Goal: Communication & Community: Answer question/provide support

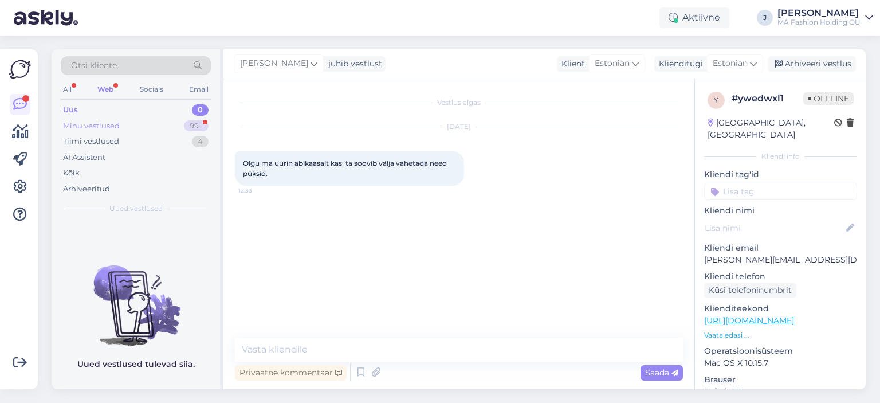
click at [195, 128] on div "99+" at bounding box center [196, 125] width 25 height 11
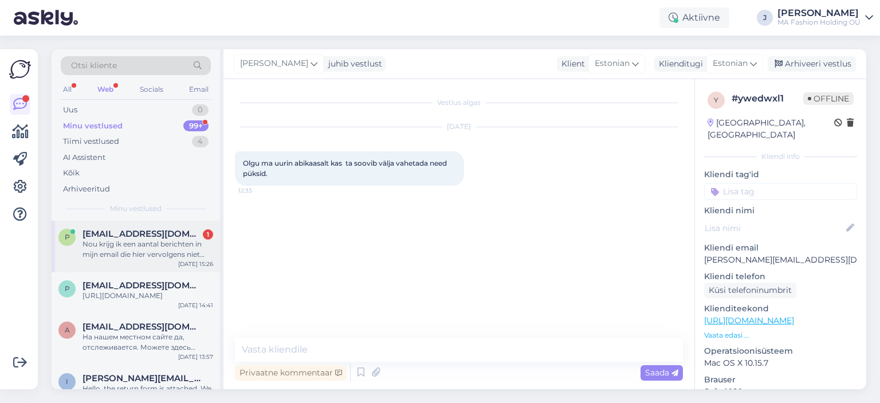
click at [179, 258] on div "Nou krijg ik een aantal berichten in mijn email die hier vervolgens niet versch…" at bounding box center [147, 249] width 131 height 21
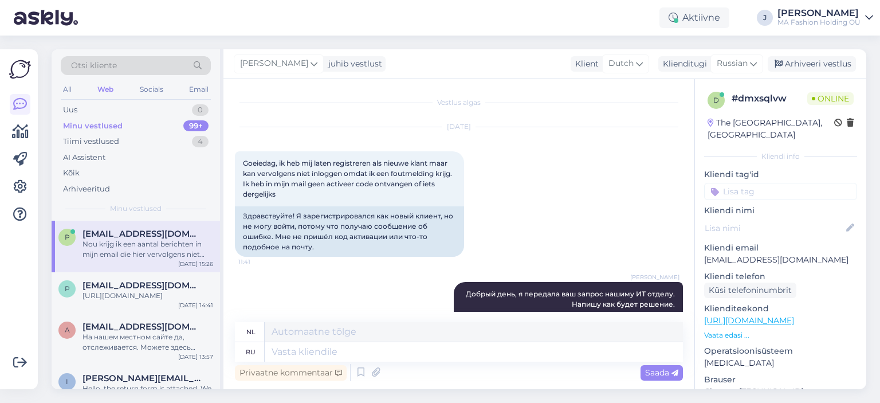
scroll to position [408, 0]
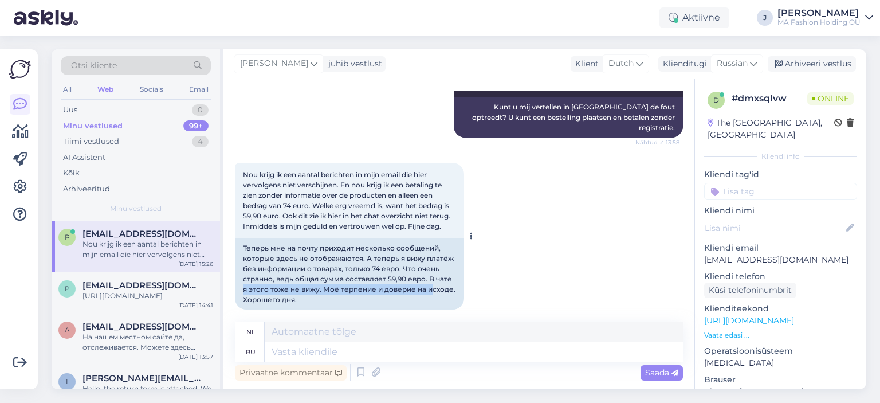
drag, startPoint x: 394, startPoint y: 280, endPoint x: 240, endPoint y: 277, distance: 154.1
click at [240, 277] on div "Теперь мне на почту приходит несколько сообщений, которые здесь не отображаются…" at bounding box center [349, 273] width 229 height 71
click at [310, 288] on div "Теперь мне на почту приходит несколько сообщений, которые здесь не отображаются…" at bounding box center [349, 273] width 229 height 71
drag, startPoint x: 311, startPoint y: 288, endPoint x: 249, endPoint y: 274, distance: 63.5
click at [245, 274] on div "Теперь мне на почту приходит несколько сообщений, которые здесь не отображаются…" at bounding box center [349, 273] width 229 height 71
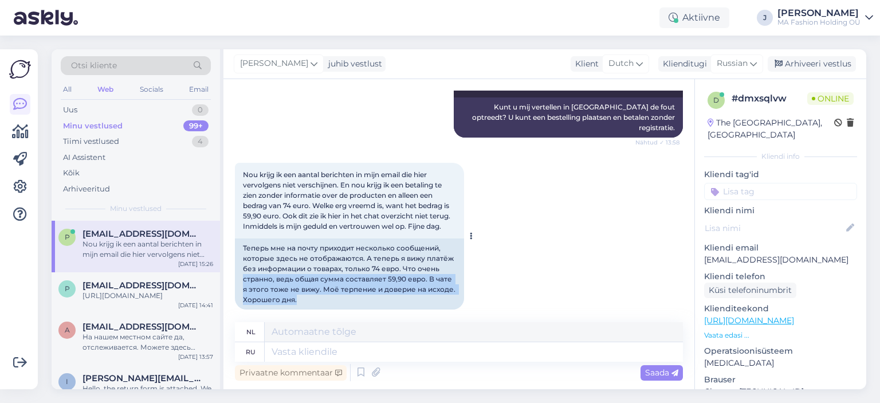
click at [318, 292] on div "Теперь мне на почту приходит несколько сообщений, которые здесь не отображаются…" at bounding box center [349, 273] width 229 height 71
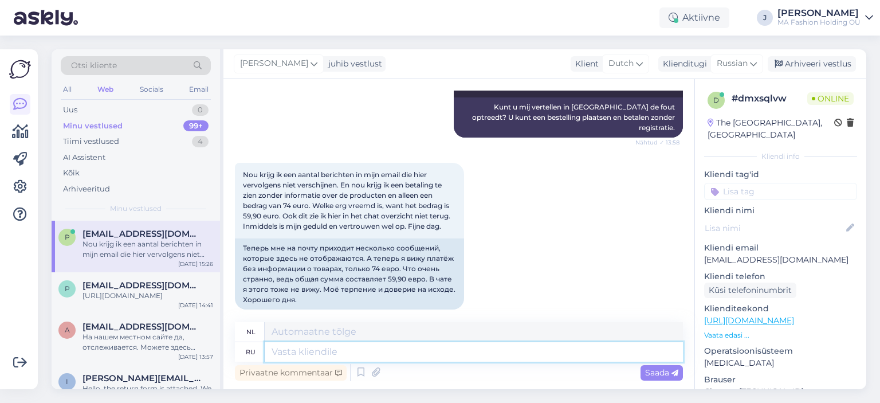
click at [332, 353] on textarea at bounding box center [474, 351] width 418 height 19
type textarea "Д"
type textarea "Доставка а"
type textarea "Levering"
type textarea "Доставка в"
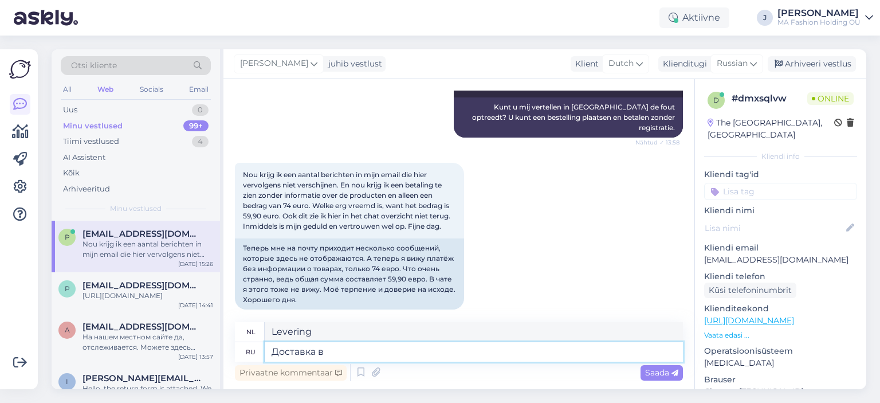
type textarea "Levering aan"
type textarea "Доставка в [GEOGRAPHIC_DATA]"
type textarea "Levering naar [GEOGRAPHIC_DATA]"
type textarea "Доставка в [GEOGRAPHIC_DATA] стоит"
type textarea "Verzendkosten naar [GEOGRAPHIC_DATA]"
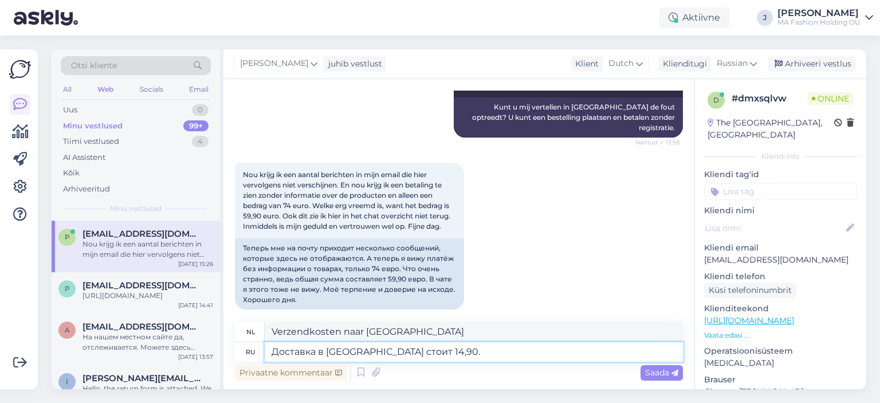
type textarea "Доставка в [GEOGRAPHIC_DATA] стоит 14,90."
type textarea "Verzendkosten naar [GEOGRAPHIC_DATA] bedragen 14,90."
type textarea "Доставка в [GEOGRAPHIC_DATA] стоит 14,90. Вы с"
type textarea "Verzending naar [GEOGRAPHIC_DATA] kost 14,90. U"
type textarea "Доставка в [GEOGRAPHIC_DATA] стоит 14,90. Вы можете о"
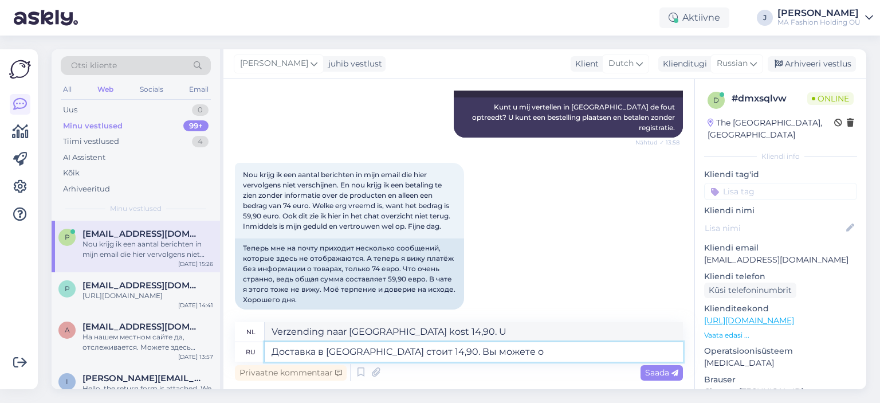
type textarea "Verzending naar [GEOGRAPHIC_DATA] kost 14,90. U kunt"
type textarea "Доставка в [GEOGRAPHIC_DATA] стоит 14,90. Вы можете ознакомиться с"
type textarea "Verzending naar [GEOGRAPHIC_DATA] kost 14,90. Bekijk het hier."
type textarea "Доставка в [GEOGRAPHIC_DATA] стоит 14,90. Вы можете ознакомиться с к"
type textarea "Verzending naar [GEOGRAPHIC_DATA] kost 14,90. U kunt zien"
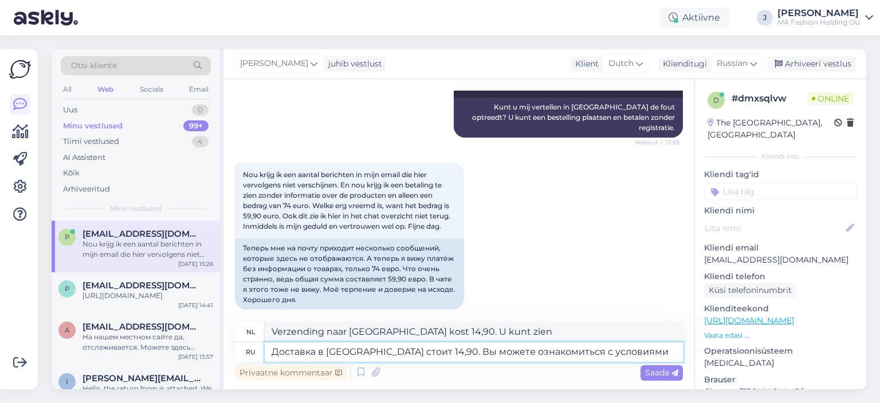
type textarea "Доставка в [GEOGRAPHIC_DATA] стоит 14,90. Вы можете ознакомиться с условиями д"
type textarea "Verzending naar [GEOGRAPHIC_DATA] kost 14,90. U kunt de voorwaarden bekijken"
type textarea "Доставка в [GEOGRAPHIC_DATA] стоит 14,90. Вы можете ознакомиться с условиями до…"
type textarea "Bezorging naar [GEOGRAPHIC_DATA] kost 14,90. Bekijk de bezorgvoorwaarden."
type textarea "Доставка в [GEOGRAPHIC_DATA] стоит 14,90. Вы можете ознакомиться с условиями до…"
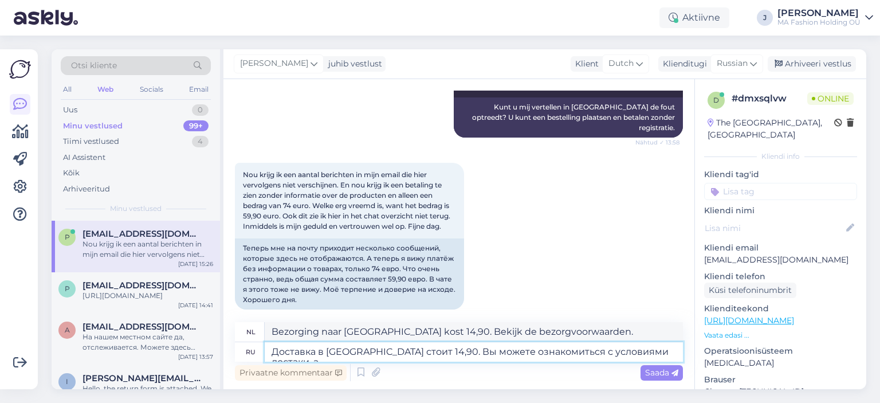
type textarea "Bezorging naar [GEOGRAPHIC_DATA] kost 14,90. Bekijk de bezorgvoorwaarden,"
type textarea "Доставка в [GEOGRAPHIC_DATA] стоит 14,90. Вы можете ознакомиться с условиями до…"
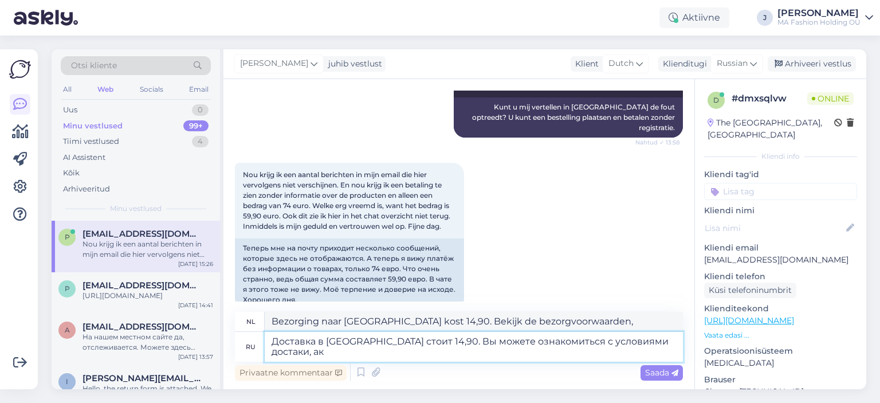
type textarea "Bezorging naar [GEOGRAPHIC_DATA] kost 14,90. U kunt de leveringsvoorwaarden bek…"
type textarea "Доставка в [GEOGRAPHIC_DATA] стоит 14,90. Вы можете ознакомиться с условиями до…"
type textarea "Bezorging naar [GEOGRAPHIC_DATA] kost 14,90. U kunt de leveringsvoorwaarden bek…"
type textarea "Доставка в [GEOGRAPHIC_DATA] стоит 14,90. Вы можете ознакомиться с условиями до…"
type textarea "Bezorging naar [GEOGRAPHIC_DATA] kost 14,90. U kunt de leveringsvoorwaarden en …"
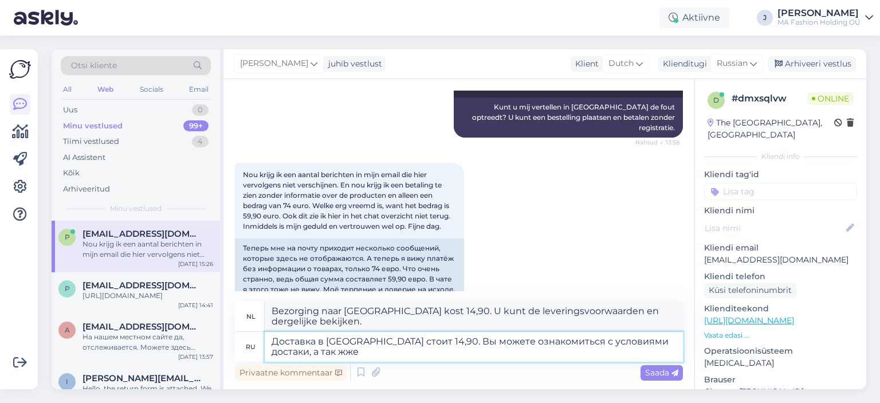
type textarea "Доставка в [GEOGRAPHIC_DATA] стоит 14,90. Вы можете ознакомиться с условиями до…"
type textarea "Bezorging naar [GEOGRAPHIC_DATA] kost 14,90. U kunt de leveringsvoorwaarden lez…"
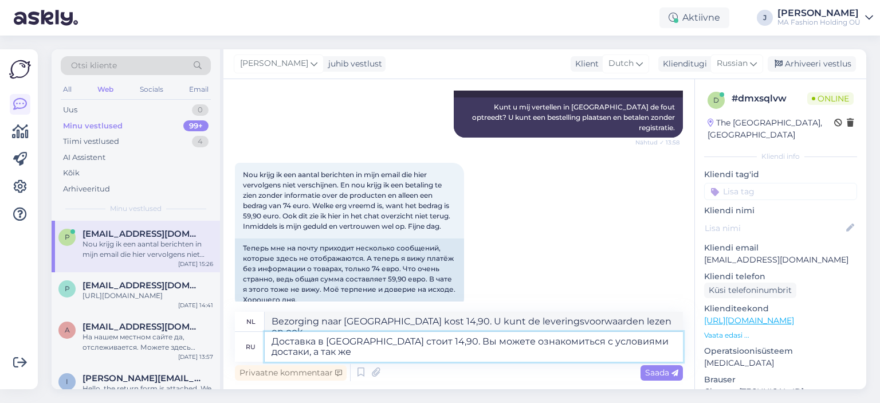
type textarea "Доставка в [GEOGRAPHIC_DATA] стоит 14,90. Вы можете ознакомиться с условиями до…"
type textarea "Bezorging naar [GEOGRAPHIC_DATA] kost 14,90. U kunt de leveringsvoorwaarden bek…"
type textarea "Доставка в [GEOGRAPHIC_DATA] стоит 14,90. Вы можете ознакомиться с условиями до…"
type textarea "Bezorging naar [GEOGRAPHIC_DATA] kost 14,90. U kunt de leveringsvoorwaarden bek…"
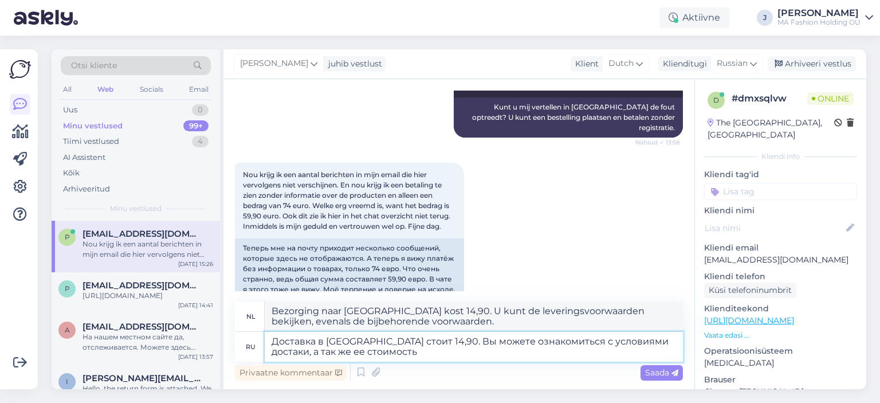
type textarea "Доставка в [GEOGRAPHIC_DATA] стоит 14,90. Вы можете ознакомиться с условиями до…"
type textarea "Bezorging naar [GEOGRAPHIC_DATA] kost 14,90. U kunt de leveringsvoorwaarden en …"
type textarea "Доставка в [GEOGRAPHIC_DATA] стоит 14,90. Вы можете ознакомиться с условиями до…"
type textarea "Bezorging naar [GEOGRAPHIC_DATA] kost 14,90. De leveringsvoorwaarden en de kost…"
type textarea "Доставка в [GEOGRAPHIC_DATA] стоит 14,90. Вы можете ознакомиться с условиями до…"
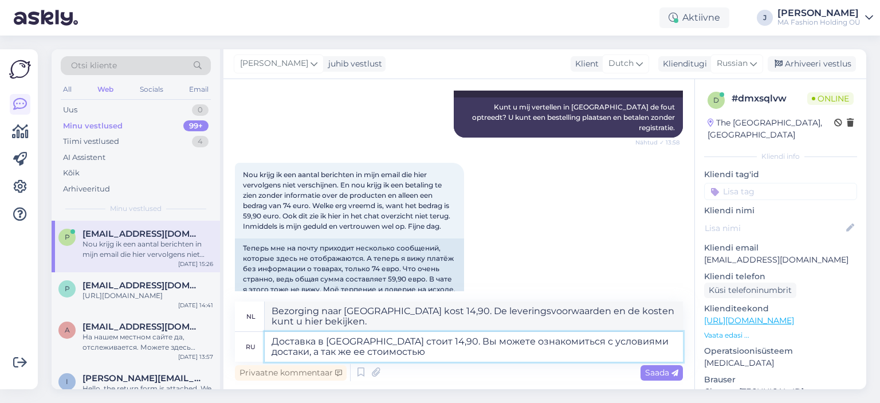
type textarea "Bezorging naar [GEOGRAPHIC_DATA] kost 14,90. U kunt de leveringsvoorwaarden en …"
paste textarea "[URL][DOMAIN_NAME]"
type textarea "Доставка в [GEOGRAPHIC_DATA] стоит 14,90. Вы можете ознакомиться с условиями до…"
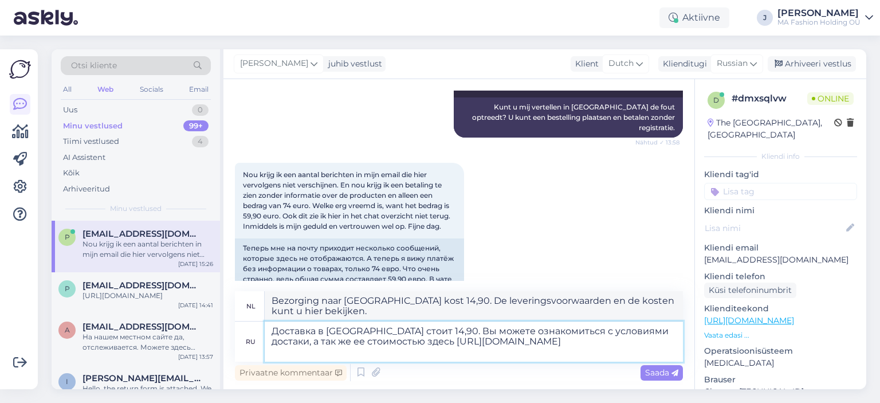
type textarea "Bezorging naar [GEOGRAPHIC_DATA] kost 14,90. De leveringsvoorwaarden en de kost…"
type textarea "Доставка в [GEOGRAPHIC_DATA] стоит 14,90. Вы можете ознакомиться с условиями до…"
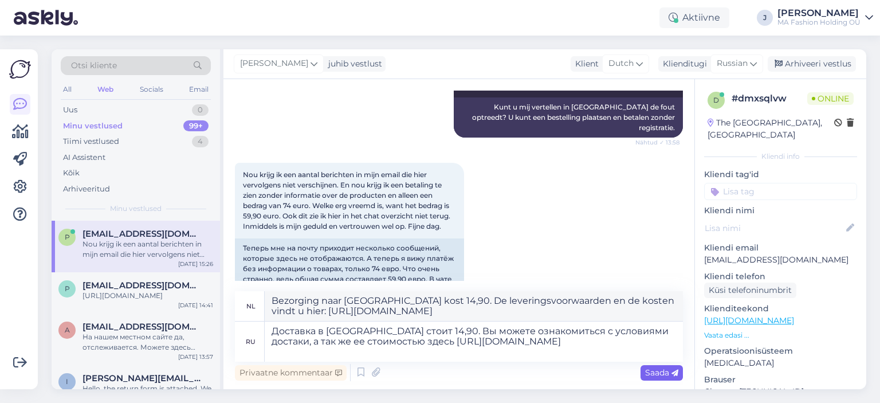
click at [653, 371] on span "Saada" at bounding box center [661, 372] width 33 height 10
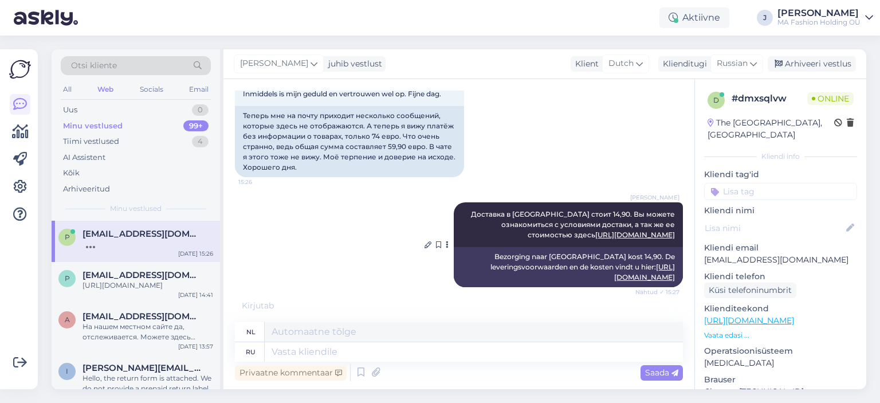
scroll to position [560, 0]
drag, startPoint x: 517, startPoint y: 248, endPoint x: 663, endPoint y: 250, distance: 146.1
click at [676, 249] on div "Vestlus algas [DATE] Goeiedag, ik heb mij laten registreren als nieuwe klant ma…" at bounding box center [464, 194] width 458 height 209
click at [633, 254] on div "Bezorging naar [GEOGRAPHIC_DATA] kost 14,90. De leveringsvoorwaarden en de kost…" at bounding box center [568, 267] width 229 height 40
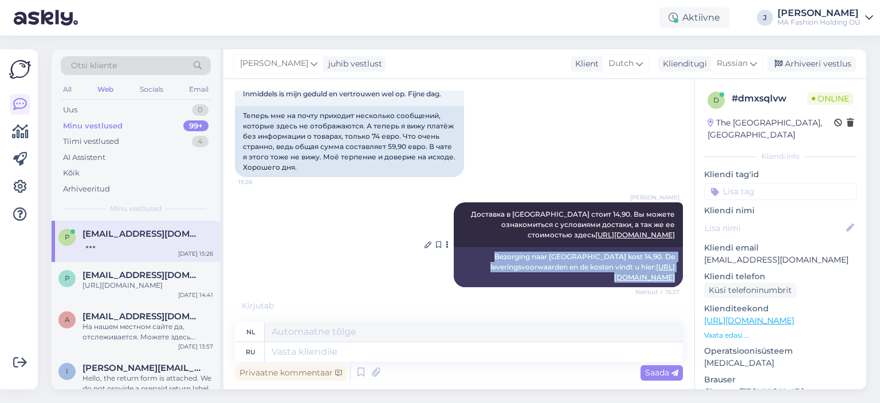
click at [633, 254] on div "Bezorging naar [GEOGRAPHIC_DATA] kost 14,90. De leveringsvoorwaarden en de kost…" at bounding box center [568, 267] width 229 height 40
click at [602, 249] on div "Bezorging naar [GEOGRAPHIC_DATA] kost 14,90. De leveringsvoorwaarden en de kost…" at bounding box center [568, 267] width 229 height 40
click at [529, 247] on div "Bezorging naar [GEOGRAPHIC_DATA] kost 14,90. De leveringsvoorwaarden en de kost…" at bounding box center [568, 267] width 229 height 40
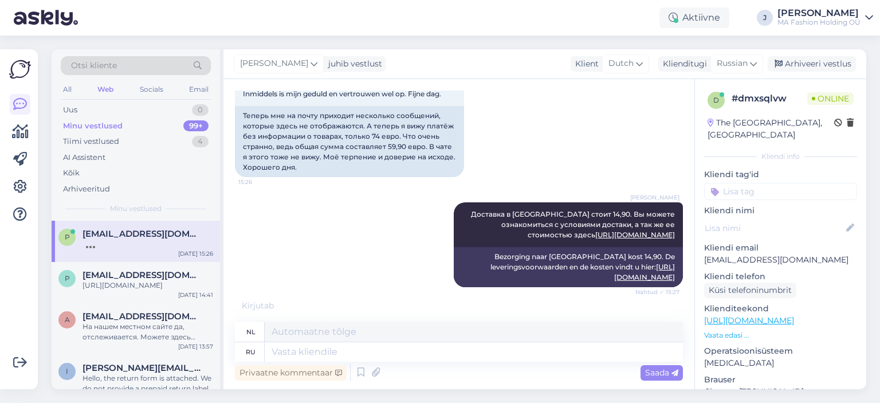
drag, startPoint x: 526, startPoint y: 243, endPoint x: 673, endPoint y: 290, distance: 155.0
click at [673, 290] on div "[PERSON_NAME] Доставка в [GEOGRAPHIC_DATA] стоит 14,90. Вы можете ознакомиться …" at bounding box center [459, 245] width 448 height 110
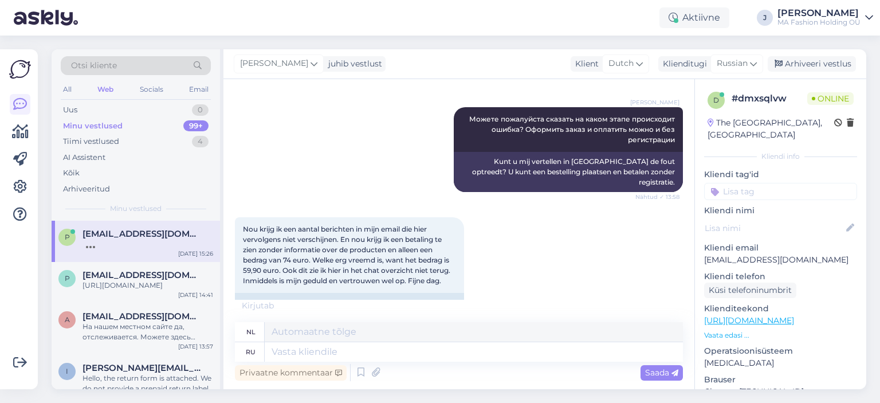
scroll to position [617, 0]
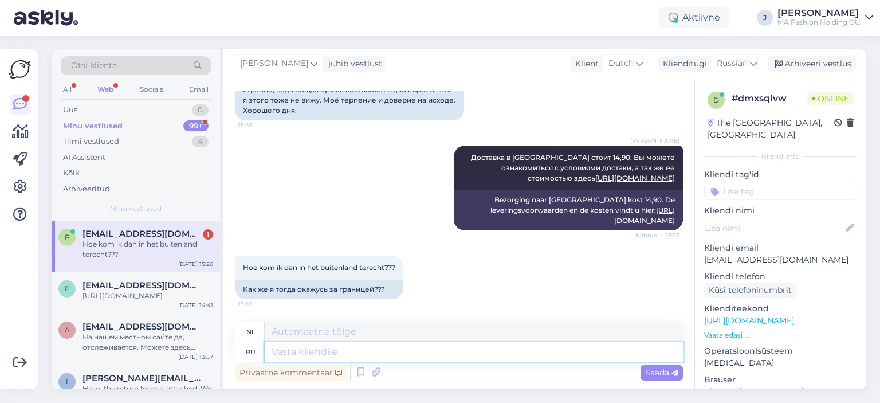
click at [380, 360] on textarea at bounding box center [474, 351] width 418 height 19
type textarea "В"
type textarea "[PERSON_NAME]"
type textarea "NAAR"
type textarea "К сожалению"
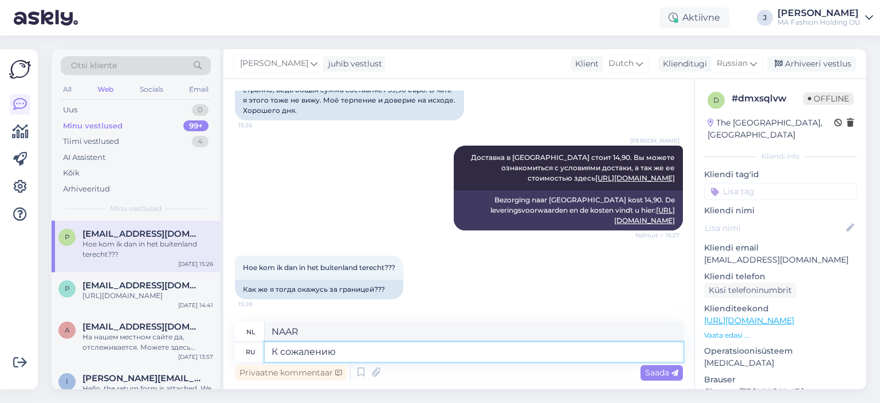
type textarea "Helaas"
type textarea "К сожалению автоматический"
type textarea "Helaas, het is automatisch."
type textarea "К сожалению автоматический перевод не"
type textarea "Helaas, automatische vertaling"
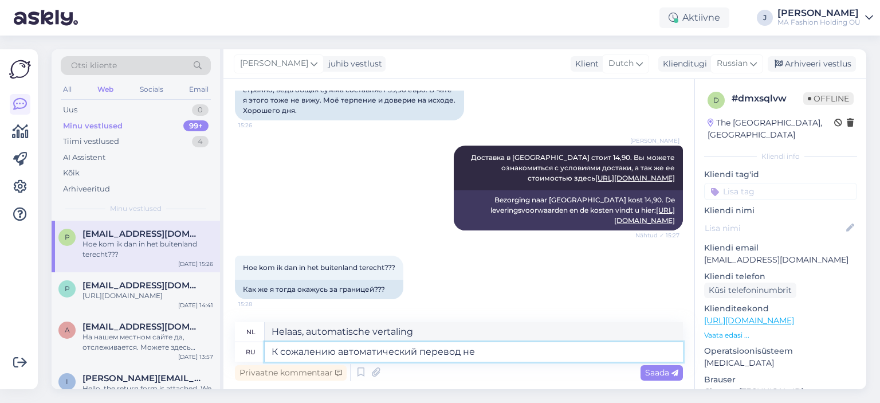
type textarea "К сожалению автоматический перевод не о"
type textarea "Helaas is automatische vertaling niet beschikbaar."
type textarea "К сожалению автоматический перевод не очень тов"
type textarea "Helaas is de automatische vertaling niet zo goed."
type textarea "К сожалению автоматический перевод не очень точныйю"
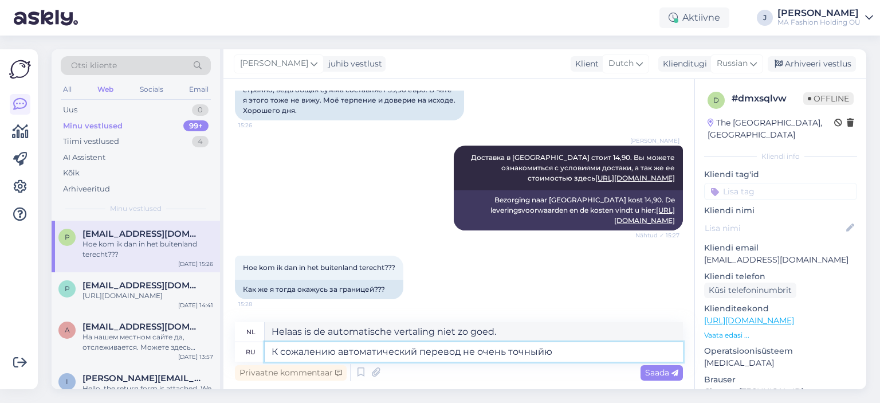
type textarea "Helaas is de automatische vertaling niet erg nauwkeurig."
type textarea "К сожалению автоматический перевод не очень точный. [GEOGRAPHIC_DATA] и"
type textarea "Helaas is de automatische vertaling niet erg nauwkeurig. Verzenden"
type textarea "К сожалению автоматический перевод не очень точный. Отправка из Э"
type textarea "Helaas is de automatische vertaling niet erg nauwkeurig. Verzenden vanaf"
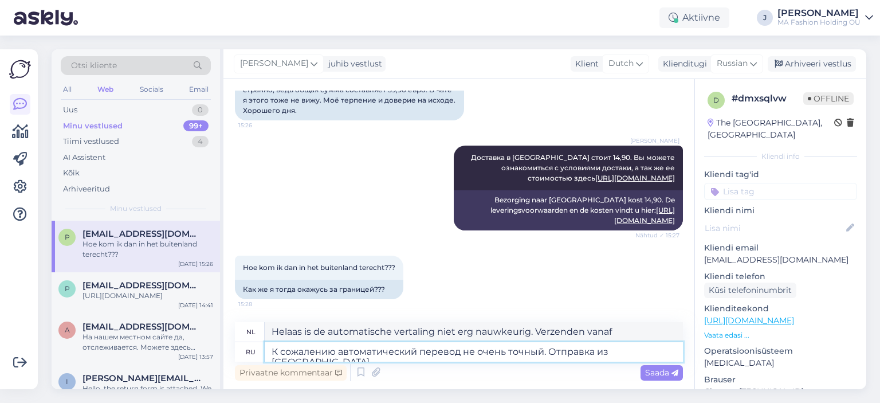
type textarea "К сожалению автоматический перевод не очень точный. Отправка из [GEOGRAPHIC_DAT…"
type textarea "Helaas is de automatische vertaling niet erg nauwkeurig. Versturen vanuit [GEOG…"
type textarea "К сожалению автоматический перевод не очень точный. Отправка из [GEOGRAPHIC_DAT…"
type textarea "Helaas is de automatische vertaling niet erg nauwkeurig. Verzenden vanuit [GEOG…"
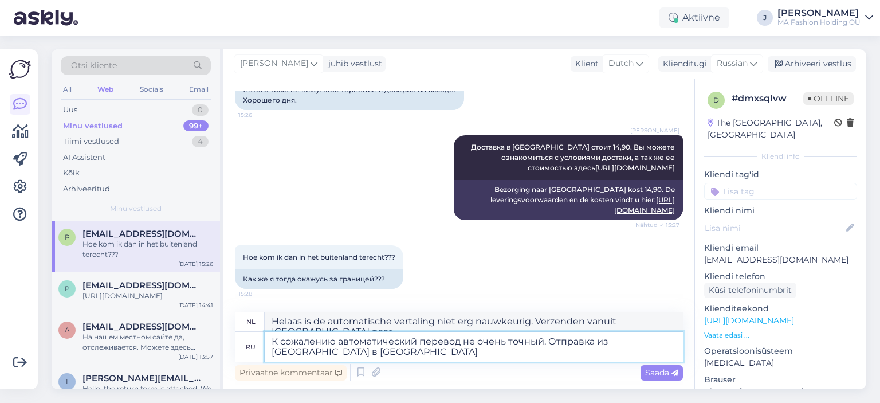
type textarea "К сожалению автоматический перевод не очень точный. Отправка из [GEOGRAPHIC_DAT…"
type textarea "Helaas is de automatische vertaling niet erg nauwkeurig. Verzenden van [GEOGRAP…"
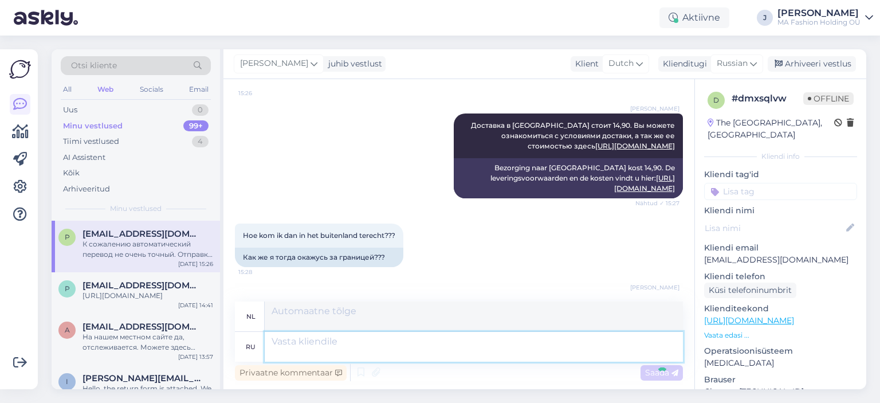
scroll to position [706, 0]
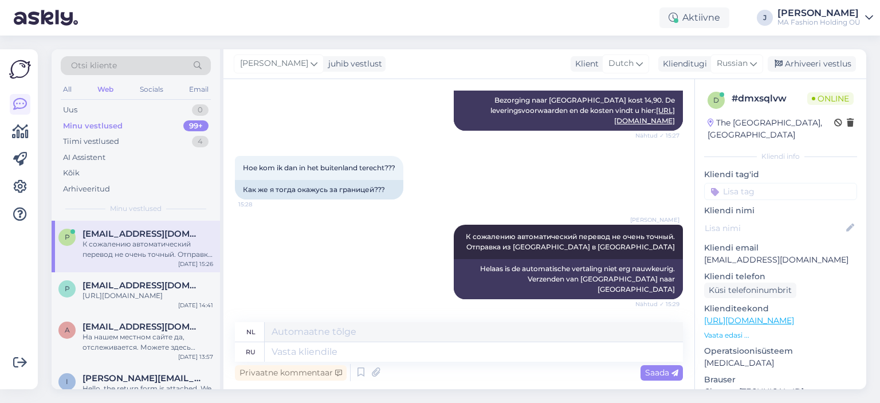
click at [335, 312] on div "Vestlus algas [DATE] Goeiedag, ik heb mij laten registreren als nieuwe klant ma…" at bounding box center [458, 234] width 471 height 310
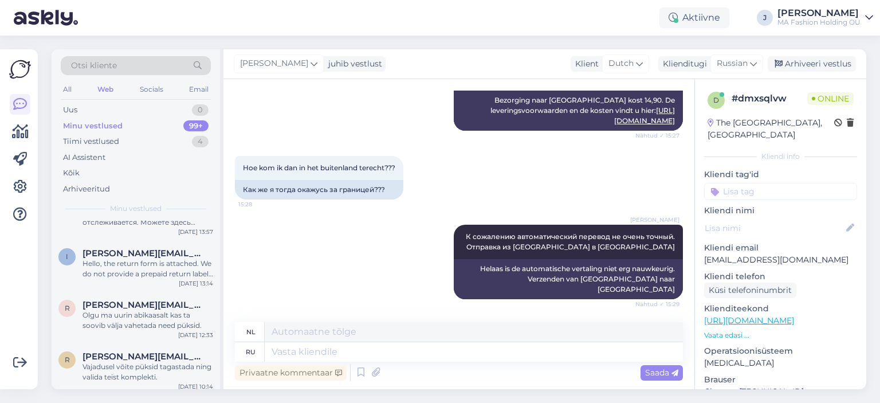
scroll to position [0, 0]
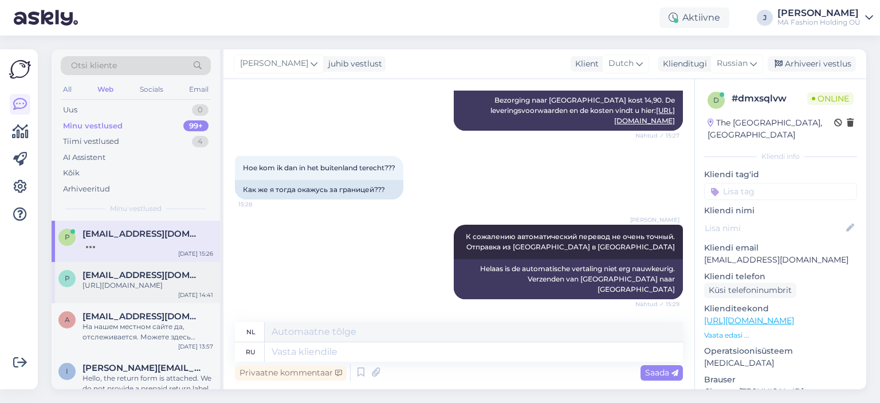
click at [160, 293] on div "p [EMAIL_ADDRESS][DOMAIN_NAME] [URL][DOMAIN_NAME] [DATE] 14:41" at bounding box center [136, 282] width 168 height 41
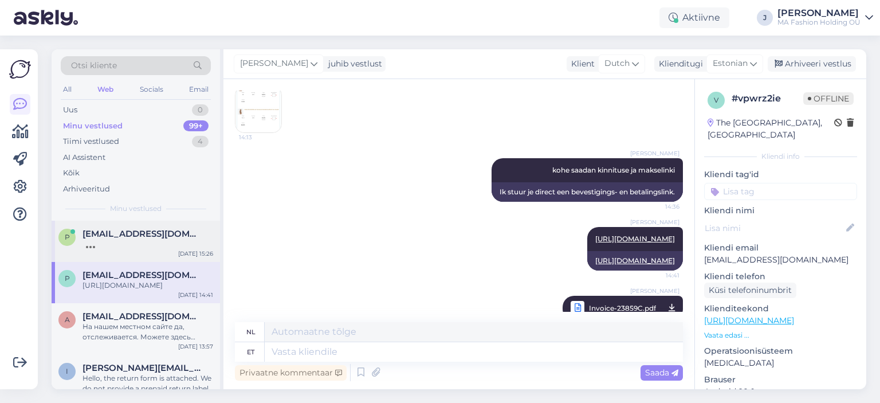
click at [179, 243] on div at bounding box center [147, 244] width 131 height 10
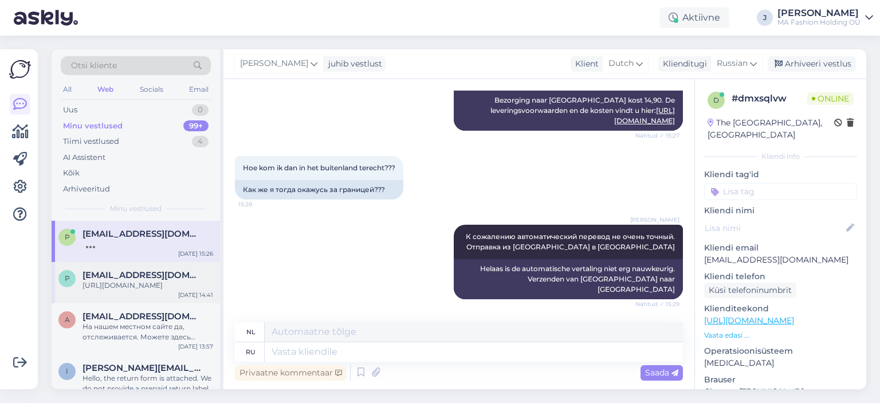
click at [174, 286] on div "[URL][DOMAIN_NAME]" at bounding box center [147, 285] width 131 height 10
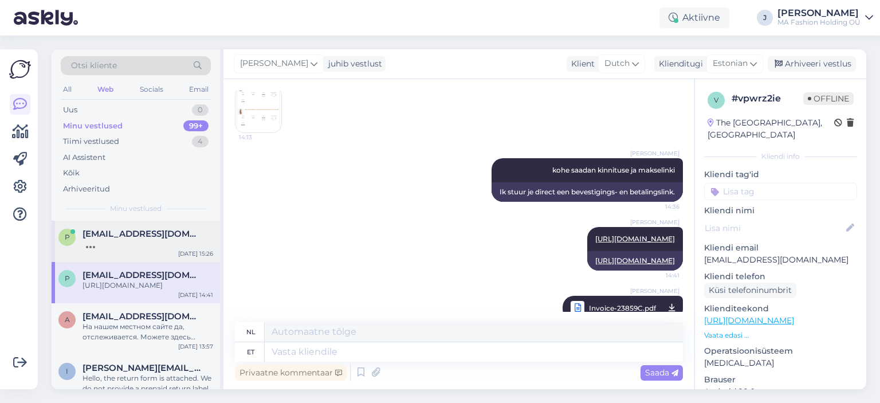
click at [151, 258] on div "p [EMAIL_ADDRESS][DOMAIN_NAME] [DATE] 15:26" at bounding box center [136, 240] width 168 height 41
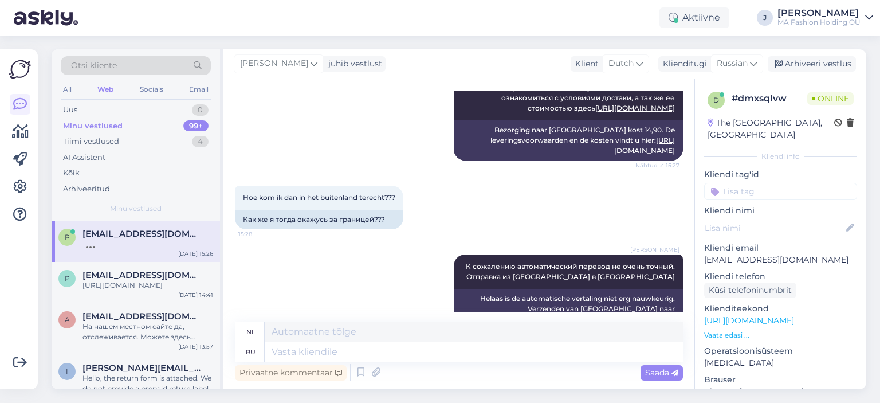
scroll to position [706, 0]
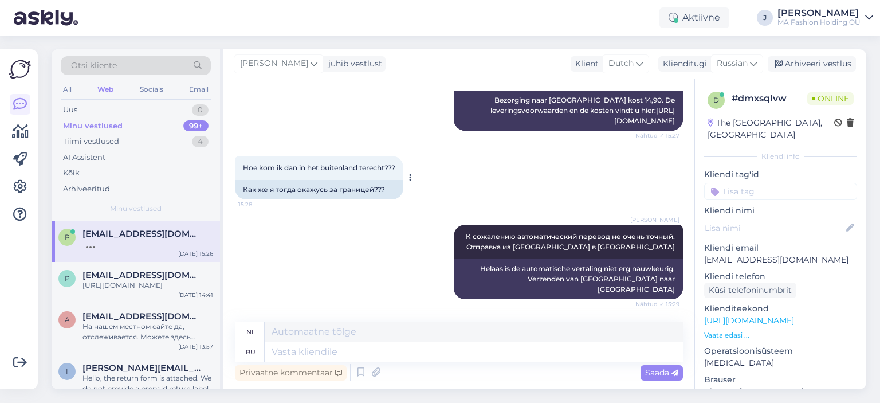
click at [271, 172] on span "Hoe kom ik dan in het buitenland terecht???" at bounding box center [319, 167] width 152 height 9
copy div "Hoe kom ik dan in het buitenland terecht??? 15:28"
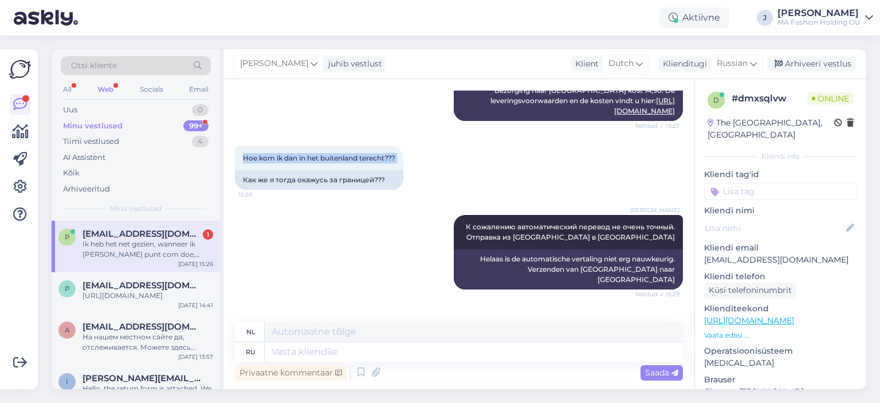
scroll to position [837, 0]
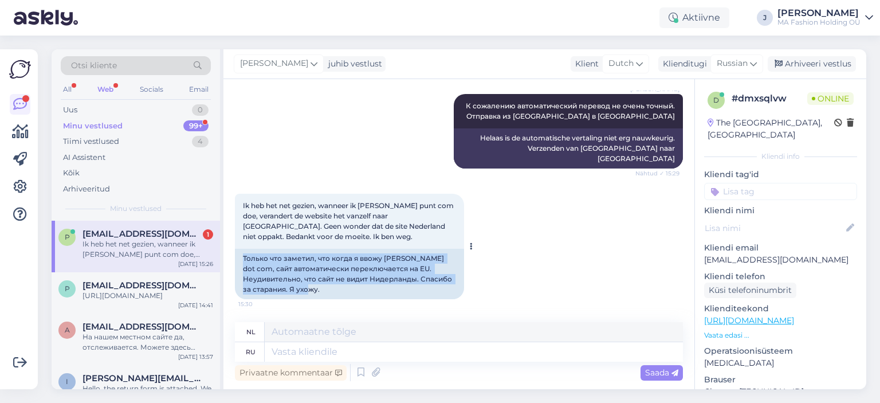
drag, startPoint x: 380, startPoint y: 286, endPoint x: 239, endPoint y: 259, distance: 144.1
click at [241, 259] on div "Только что заметил, что когда я ввожу [PERSON_NAME] dot com, сайт автоматически…" at bounding box center [349, 274] width 229 height 50
click at [291, 267] on div "Только что заметил, что когда я ввожу [PERSON_NAME] dot com, сайт автоматически…" at bounding box center [349, 274] width 229 height 50
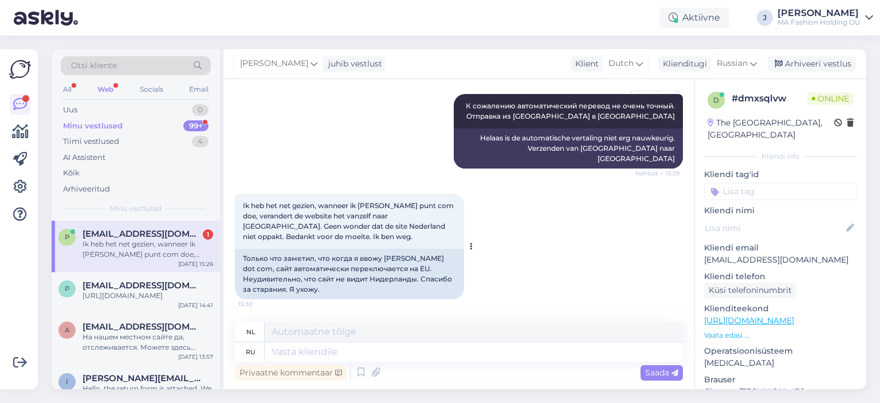
click at [335, 286] on div "Только что заметил, что когда я ввожу [PERSON_NAME] dot com, сайт автоматически…" at bounding box center [349, 274] width 229 height 50
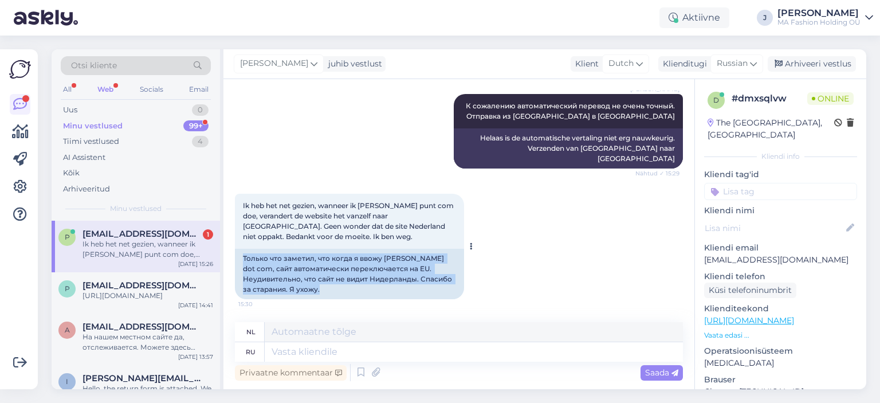
drag, startPoint x: 335, startPoint y: 286, endPoint x: 247, endPoint y: 258, distance: 92.0
click at [247, 258] on div "Только что заметил, что когда я ввожу [PERSON_NAME] dot com, сайт автоматически…" at bounding box center [349, 274] width 229 height 50
click at [275, 265] on div "Только что заметил, что когда я ввожу [PERSON_NAME] dot com, сайт автоматически…" at bounding box center [349, 274] width 229 height 50
click at [348, 293] on div "Только что заметил, что когда я ввожу [PERSON_NAME] dot com, сайт автоматически…" at bounding box center [349, 274] width 229 height 50
drag, startPoint x: 363, startPoint y: 293, endPoint x: 238, endPoint y: 250, distance: 132.0
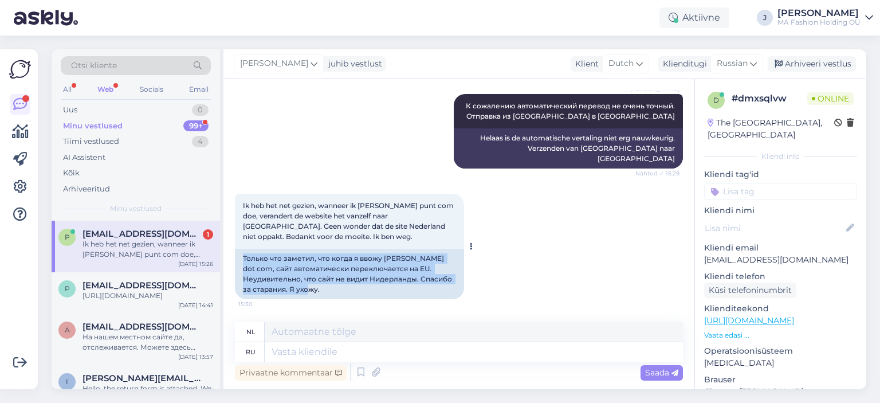
click at [238, 250] on div "Только что заметил, что когда я ввожу [PERSON_NAME] dot com, сайт автоматически…" at bounding box center [349, 274] width 229 height 50
click at [258, 265] on div "Только что заметил, что когда я ввожу [PERSON_NAME] dot com, сайт автоматически…" at bounding box center [349, 274] width 229 height 50
click at [289, 272] on div "Только что заметил, что когда я ввожу [PERSON_NAME] dot com, сайт автоматически…" at bounding box center [349, 274] width 229 height 50
click at [312, 286] on div "Только что заметил, что когда я ввожу [PERSON_NAME] dot com, сайт автоматически…" at bounding box center [349, 274] width 229 height 50
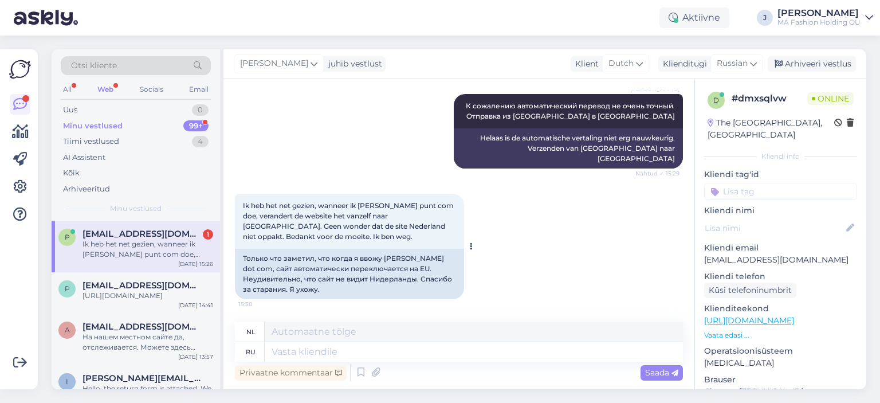
click at [320, 286] on div "Только что заметил, что когда я ввожу [PERSON_NAME] dot com, сайт автоматически…" at bounding box center [349, 274] width 229 height 50
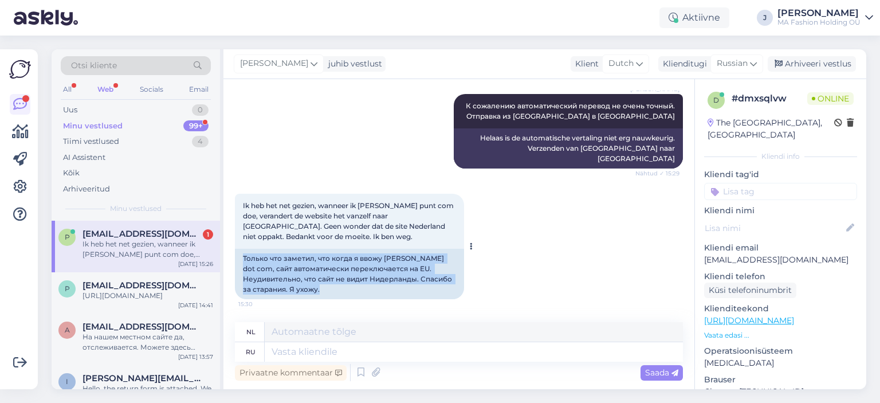
click at [320, 286] on div "Только что заметил, что когда я ввожу [PERSON_NAME] dot com, сайт автоматически…" at bounding box center [349, 274] width 229 height 50
click at [330, 284] on div "Только что заметил, что когда я ввожу [PERSON_NAME] dot com, сайт автоматически…" at bounding box center [349, 274] width 229 height 50
drag, startPoint x: 342, startPoint y: 284, endPoint x: 245, endPoint y: 258, distance: 100.9
click at [234, 251] on div "Vestlus algas [DATE] Goeiedag, ik heb mij laten registreren als nieuwe klant ma…" at bounding box center [458, 234] width 471 height 310
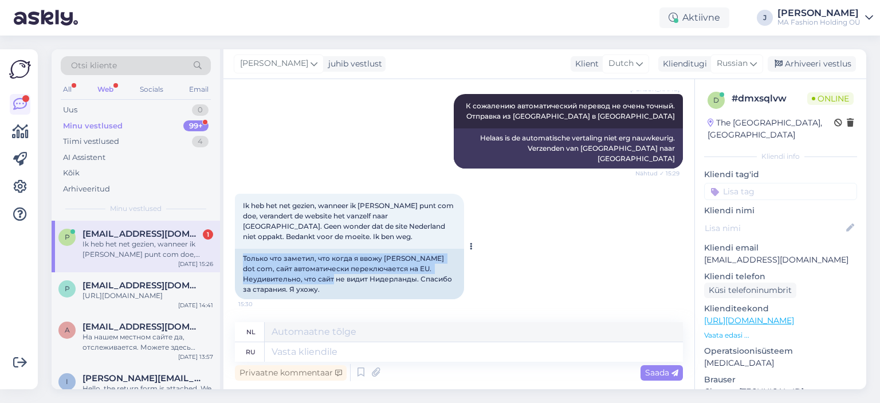
click at [278, 276] on div "Только что заметил, что когда я ввожу [PERSON_NAME] dot com, сайт автоматически…" at bounding box center [349, 274] width 229 height 50
drag, startPoint x: 247, startPoint y: 258, endPoint x: 345, endPoint y: 293, distance: 103.4
click at [345, 293] on div "Только что заметил, что когда я ввожу [PERSON_NAME] dot com, сайт автоматически…" at bounding box center [349, 274] width 229 height 50
click at [328, 275] on div "Только что заметил, что когда я ввожу [PERSON_NAME] dot com, сайт автоматически…" at bounding box center [349, 274] width 229 height 50
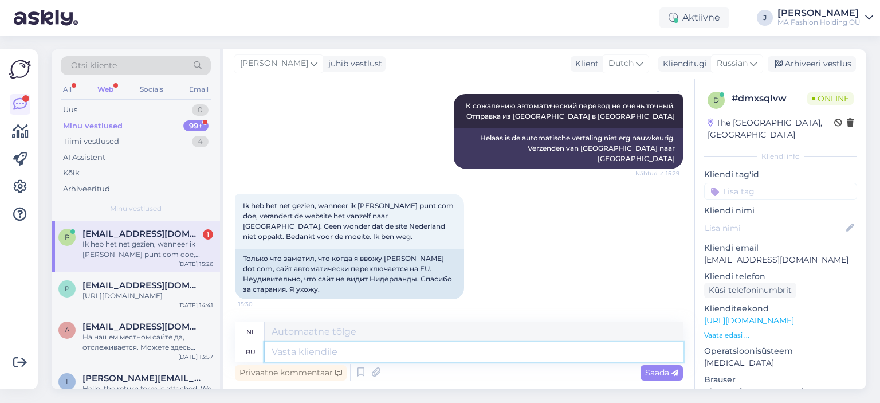
click at [356, 353] on textarea at bounding box center [474, 351] width 418 height 19
type textarea "Понятно,"
type textarea "Het is duidelijk,"
type textarea "Понятно, спасбио"
type textarea "Ik snap het, bedankt"
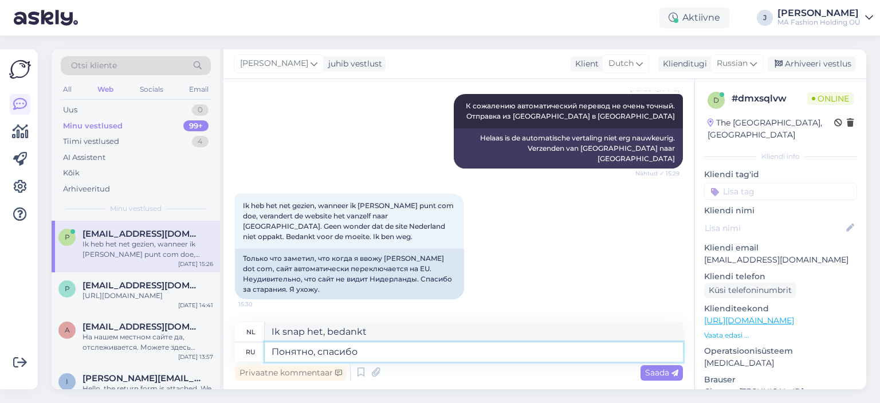
type textarea "Понятно, спасибо з"
type textarea "Ik snap het, bedankt."
type textarea "Понятно, спасибо за и"
type textarea "Ik snap het, bedankt daarvoor"
type textarea "Понятно, спасибо за информаци."
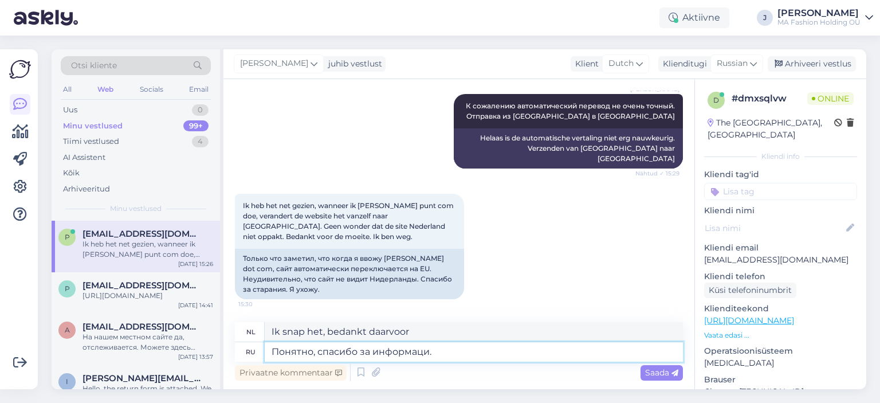
type textarea "Ik begrijp het, bedankt voor de informatie."
type textarea "Понятно, спасибо за информацию. еу сайта"
type textarea "Ik begrijp het, bedankt voor de informatie. eu site"
type textarea "Понятно, спасибо за информацию. еу сайт"
type textarea "Ik snap het, bedankt voor de informatie. Het is een site."
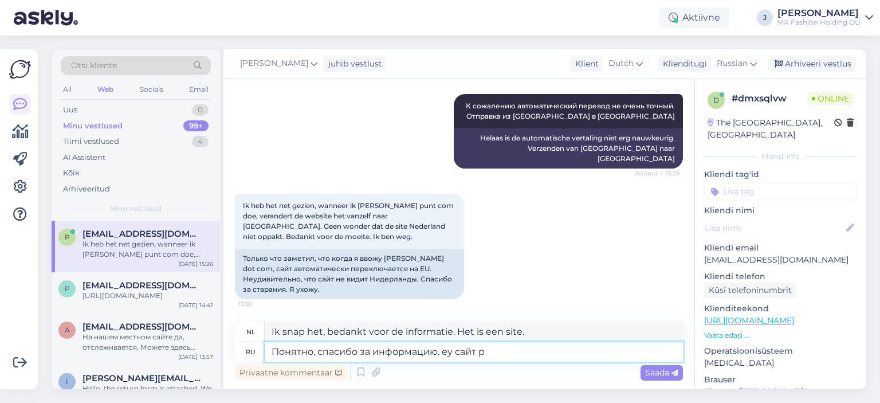
type textarea "Понятно, спасибо за информацию. еу сайт ра"
type textarea "Ik snap het, bedankt voor de informatie. Het is een goede site."
type textarea "Понятно, спасибо за информацию. еу сайт распо"
type textarea "Ik snap het, bedankt voor de informatie. Zijn site is te vinden"
type textarea "Понятно, спасибо за информацию. еу сайт распрост"
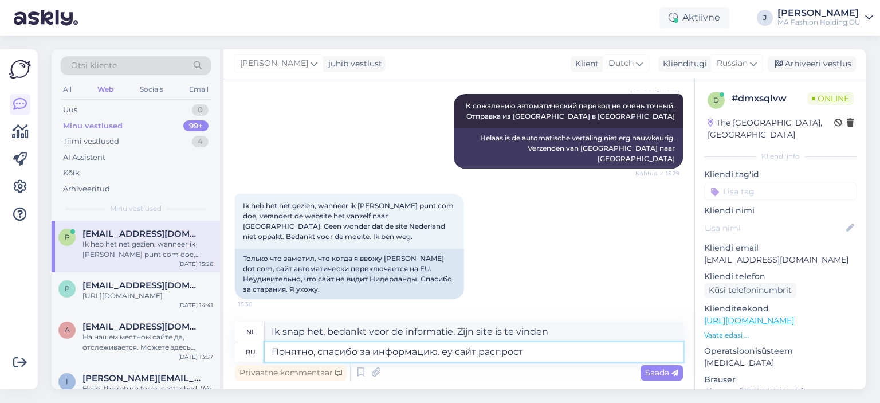
type textarea "Ik snap het, bedankt voor de informatie. Zijn site is er."
type textarea "Понятно, спасибо за информацию. еу"
type textarea "Ik snap het, bedankt voor de informatie. Het is een site."
type textarea "Понятно, спасибо за информацию."
type textarea "Ik begrijp het, bedankt voor de informatie."
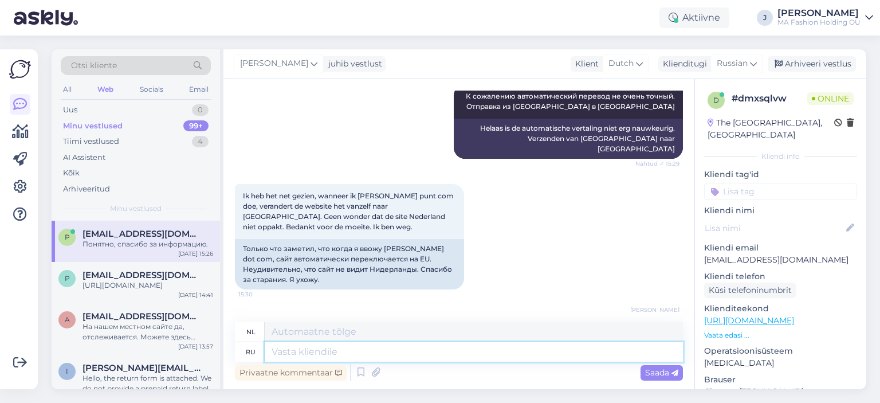
scroll to position [905, 0]
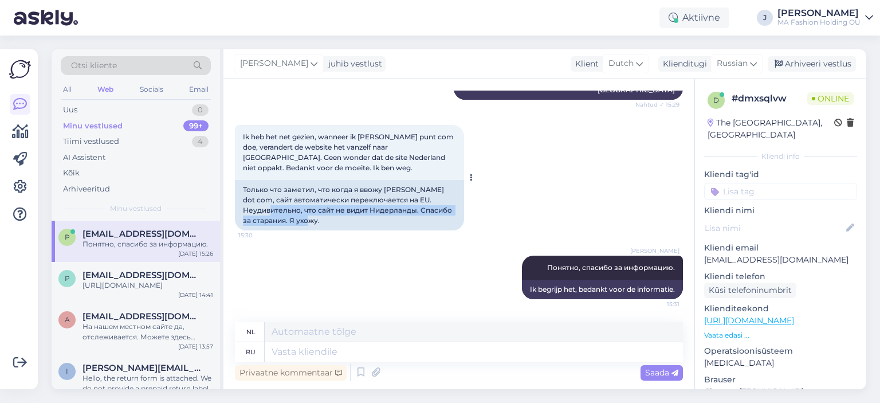
drag, startPoint x: 355, startPoint y: 223, endPoint x: 282, endPoint y: 211, distance: 74.2
click at [282, 211] on div "Только что заметил, что когда я ввожу [PERSON_NAME] dot com, сайт автоматически…" at bounding box center [349, 205] width 229 height 50
click at [274, 215] on div "Только что заметил, что когда я ввожу [PERSON_NAME] dot com, сайт автоматически…" at bounding box center [349, 205] width 229 height 50
click at [266, 215] on div at bounding box center [266, 215] width 0 height 0
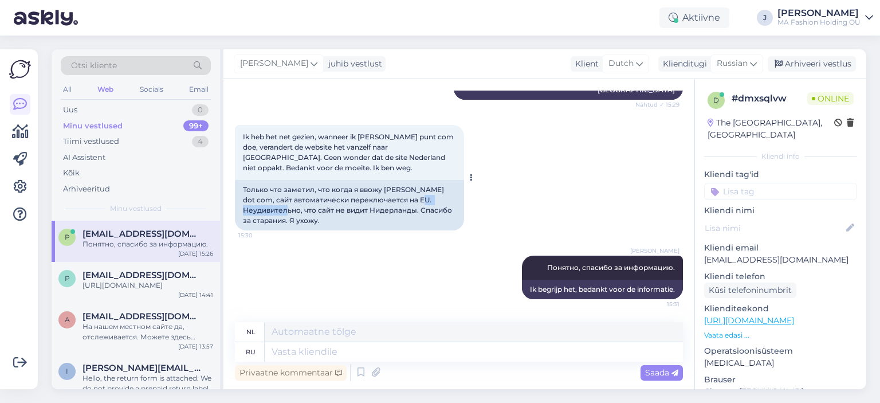
click at [274, 215] on div "Только что заметил, что когда я ввожу [PERSON_NAME] dot com, сайт автоматически…" at bounding box center [349, 205] width 229 height 50
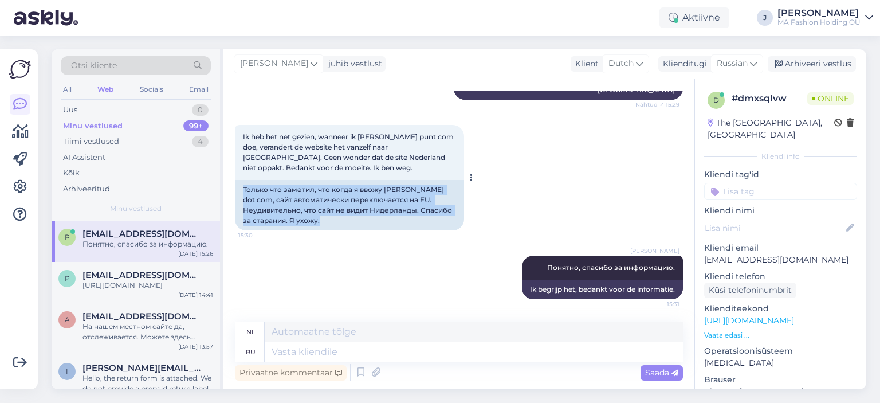
click at [313, 222] on div "Только что заметил, что когда я ввожу [PERSON_NAME] dot com, сайт автоматически…" at bounding box center [349, 205] width 229 height 50
drag, startPoint x: 323, startPoint y: 223, endPoint x: 227, endPoint y: 183, distance: 103.9
click at [241, 185] on div "Только что заметил, что когда я ввожу [PERSON_NAME] dot com, сайт автоматически…" at bounding box center [349, 205] width 229 height 50
click at [92, 111] on div "Uus 0" at bounding box center [136, 110] width 150 height 16
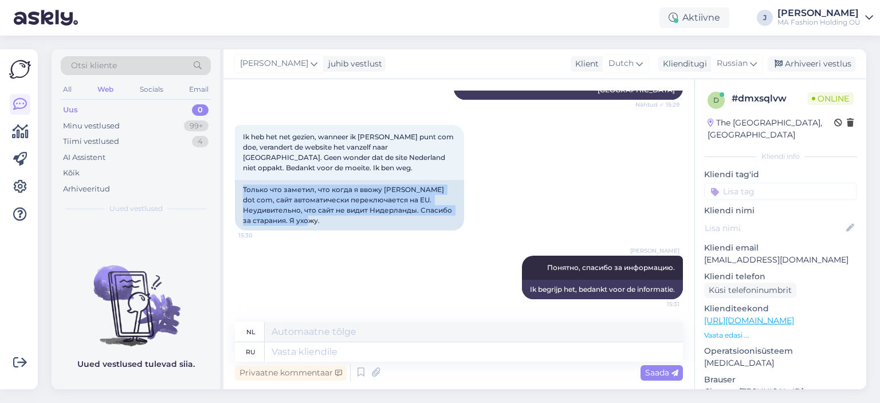
click at [76, 86] on div "All Web Socials Email" at bounding box center [136, 91] width 150 height 18
drag, startPoint x: 78, startPoint y: 85, endPoint x: 73, endPoint y: 86, distance: 5.8
click at [78, 86] on div "All Web Socials Email" at bounding box center [136, 91] width 150 height 18
click at [73, 86] on div "All" at bounding box center [67, 89] width 13 height 15
click at [96, 120] on div "Minu vestlused" at bounding box center [91, 125] width 57 height 11
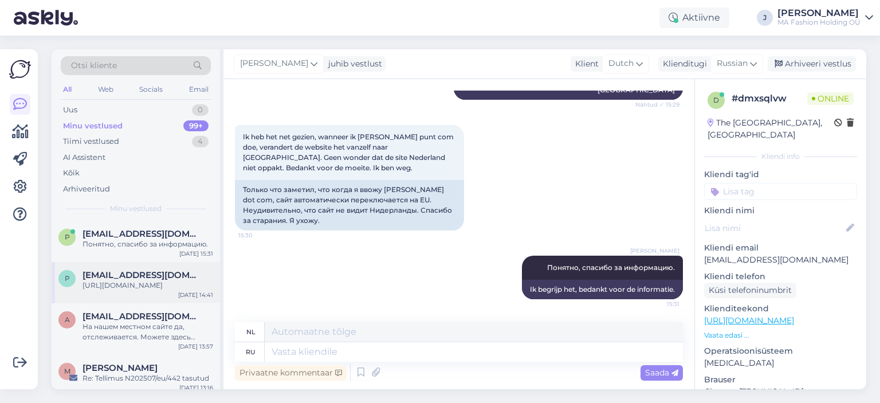
click at [126, 287] on div "[URL][DOMAIN_NAME]" at bounding box center [147, 285] width 131 height 10
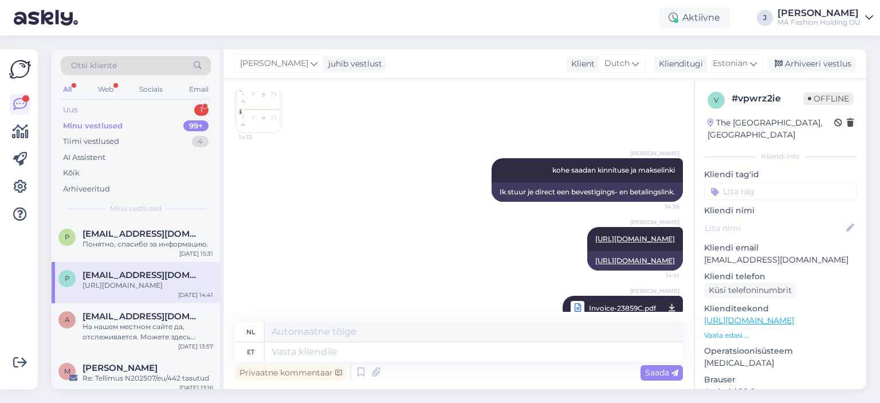
click at [127, 111] on div "Uus 1" at bounding box center [136, 110] width 150 height 16
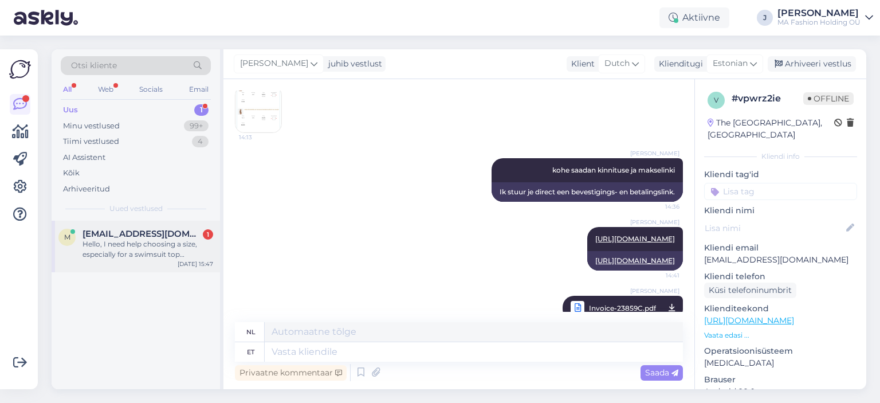
click at [147, 255] on div "Hello, I need help choosing a size, especially for a swimsuit top /European num…" at bounding box center [147, 249] width 131 height 21
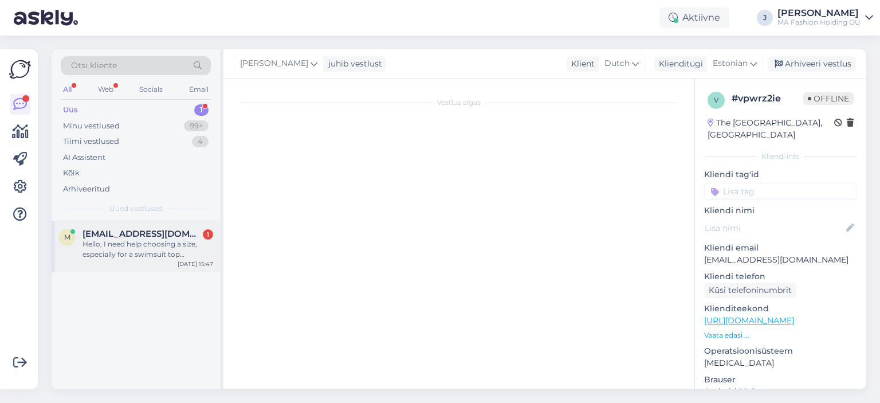
scroll to position [0, 0]
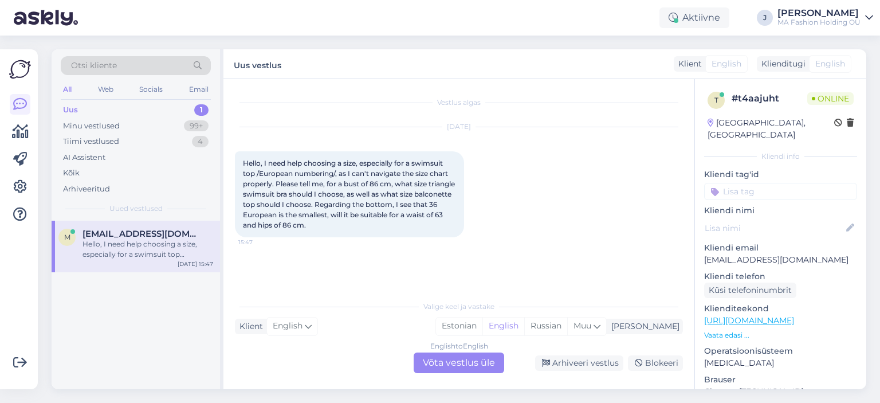
click at [736, 330] on p "Vaata edasi ..." at bounding box center [780, 335] width 153 height 10
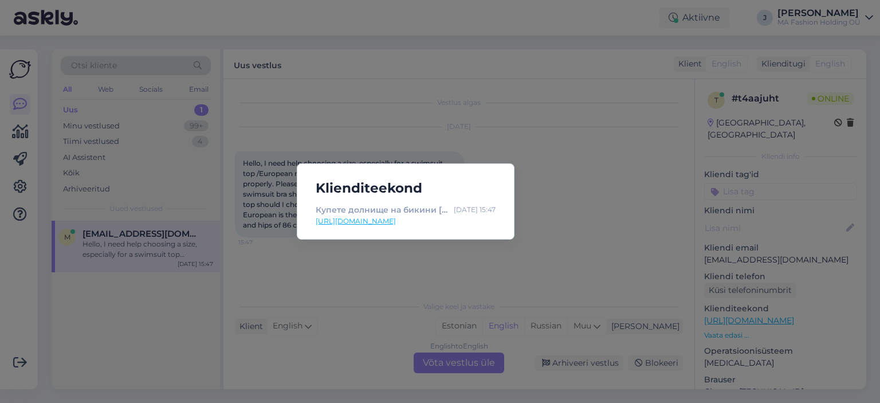
click at [383, 220] on link "[URL][DOMAIN_NAME]" at bounding box center [406, 221] width 180 height 10
click at [502, 215] on div "Купете долнище на бикини [PERSON_NAME] and [PERSON_NAME]: Цена, снимка: L2522-Z…" at bounding box center [405, 216] width 198 height 26
click at [523, 195] on div "Klienditeekond Купете долнище на бикини [PERSON_NAME] and [PERSON_NAME]: Цена, …" at bounding box center [440, 201] width 880 height 403
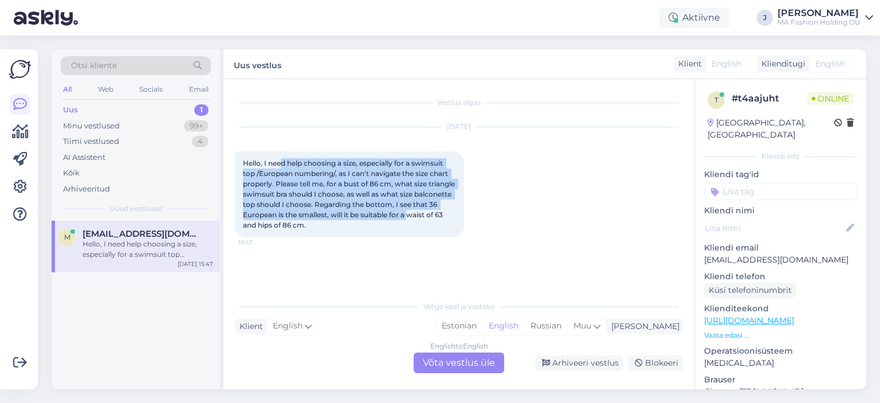
drag, startPoint x: 289, startPoint y: 162, endPoint x: 426, endPoint y: 224, distance: 150.2
click at [427, 220] on div "Hello, I need help choosing a size, especially for a swimsuit top /European num…" at bounding box center [349, 194] width 229 height 86
click at [797, 66] on div "Klienditugi" at bounding box center [781, 64] width 49 height 12
click at [432, 201] on span "Hello, I need help choosing a size, especially for a swimsuit top /European num…" at bounding box center [350, 194] width 214 height 70
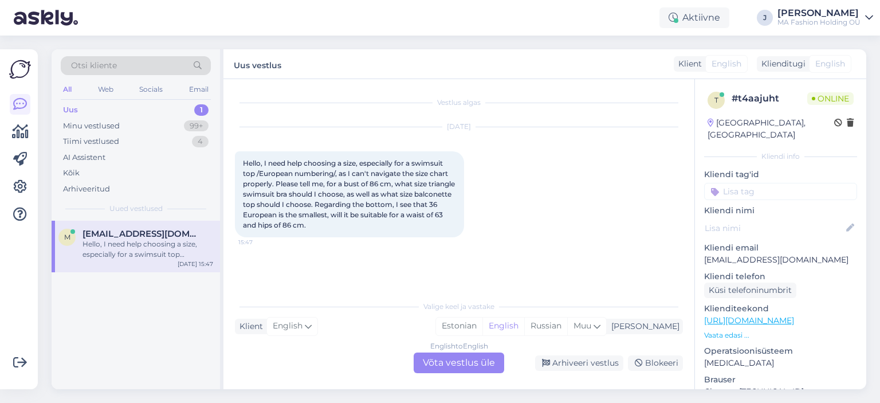
drag, startPoint x: 289, startPoint y: 208, endPoint x: 344, endPoint y: 228, distance: 58.0
click at [344, 228] on div "Hello, I need help choosing a size, especially for a swimsuit top /European num…" at bounding box center [349, 194] width 229 height 86
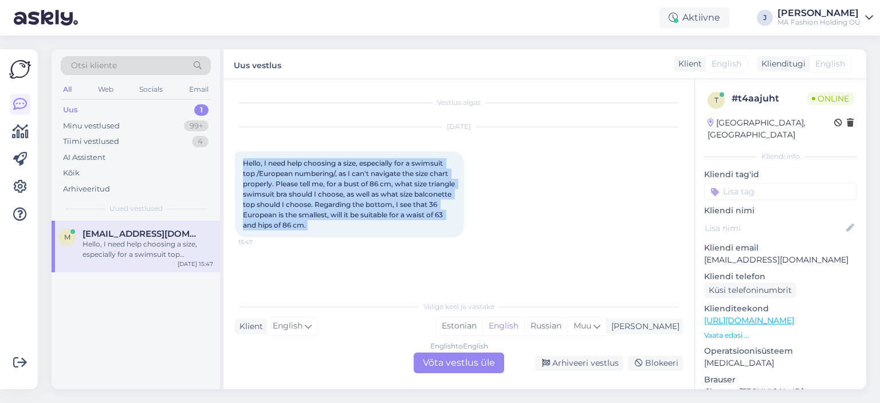
drag, startPoint x: 344, startPoint y: 228, endPoint x: 242, endPoint y: 157, distance: 124.2
click at [242, 157] on div "Hello, I need help choosing a size, especially for a swimsuit top /European num…" at bounding box center [349, 194] width 229 height 86
click at [316, 194] on span "Hello, I need help choosing a size, especially for a swimsuit top /European num…" at bounding box center [350, 194] width 214 height 70
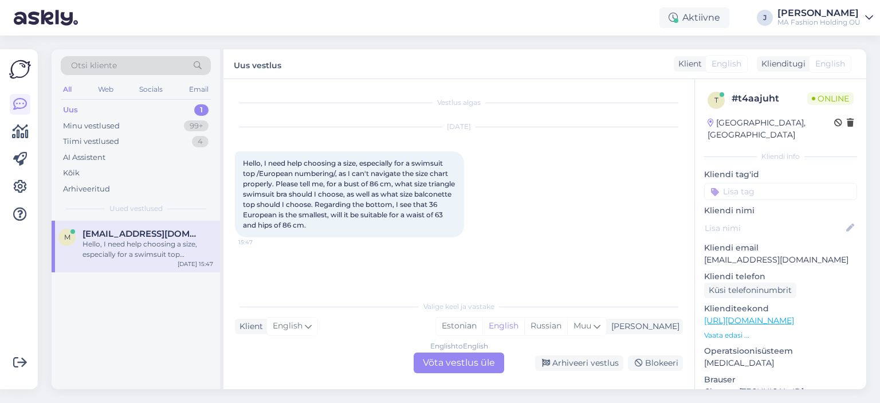
drag, startPoint x: 354, startPoint y: 222, endPoint x: 227, endPoint y: 139, distance: 152.6
click at [227, 139] on div "Vestlus algas [DATE] Hello, I need help choosing a size, especially for a swims…" at bounding box center [458, 234] width 471 height 310
click at [374, 233] on div "Hello, I need help choosing a size, especially for a swimsuit top /European num…" at bounding box center [349, 194] width 229 height 86
click at [472, 366] on div "English to English Võta vestlus üle" at bounding box center [458, 362] width 90 height 21
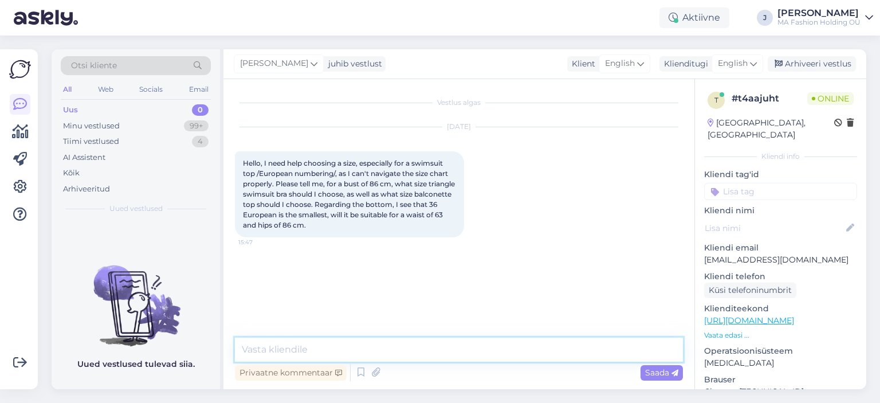
click at [405, 344] on textarea at bounding box center [459, 349] width 448 height 24
paste textarea "[URL][DOMAIN_NAME]"
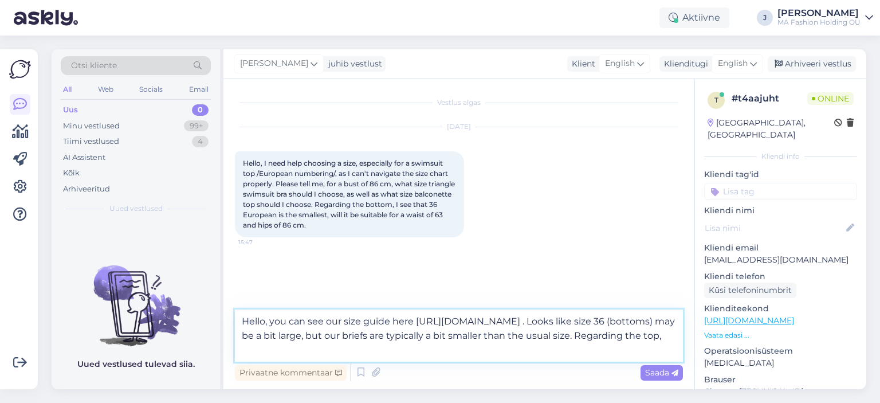
click at [408, 354] on textarea "Hello, you can see our size guide here [URL][DOMAIN_NAME] . Looks like size 36 …" at bounding box center [459, 335] width 448 height 52
drag, startPoint x: 269, startPoint y: 320, endPoint x: 623, endPoint y: 320, distance: 354.5
click at [623, 320] on textarea "Hello, you can see our size guide here [URL][DOMAIN_NAME] . Looks like size 36 …" at bounding box center [459, 335] width 448 height 52
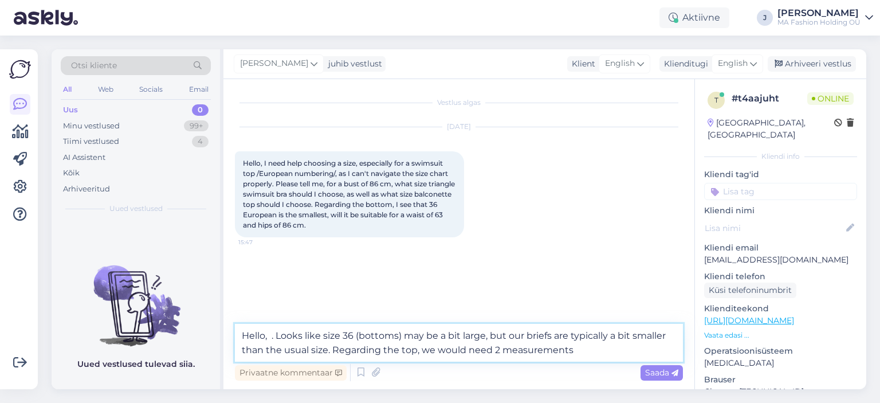
click at [277, 336] on textarea "Hello, . Looks like size 36 (bottoms) may be a bit large, but our briefs are ty…" at bounding box center [459, 343] width 448 height 38
click at [279, 336] on textarea "Hello, . Looks like size 36 (bottoms) may be a bit large, but our briefs are ty…" at bounding box center [459, 343] width 448 height 38
click at [519, 359] on textarea "Hello, looks like size 36 (bottoms) may be a bit large, but our briefs are typi…" at bounding box center [459, 343] width 448 height 38
click at [584, 358] on textarea "Hello, looks like size 36 (bottoms) may be a bit large, but our briefs are typi…" at bounding box center [459, 343] width 448 height 38
click at [593, 347] on textarea "Hello, looks like size 36 (bottoms) may be a bit large, but our briefs are typi…" at bounding box center [459, 343] width 448 height 38
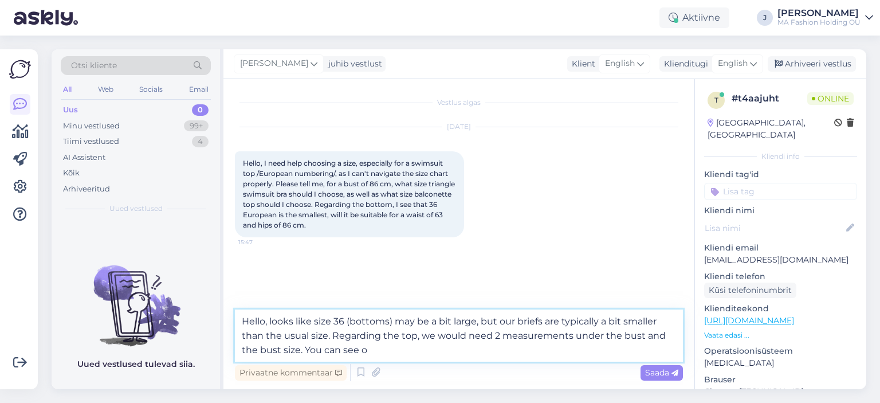
paste textarea "you can see our size guide here [URL][DOMAIN_NAME]"
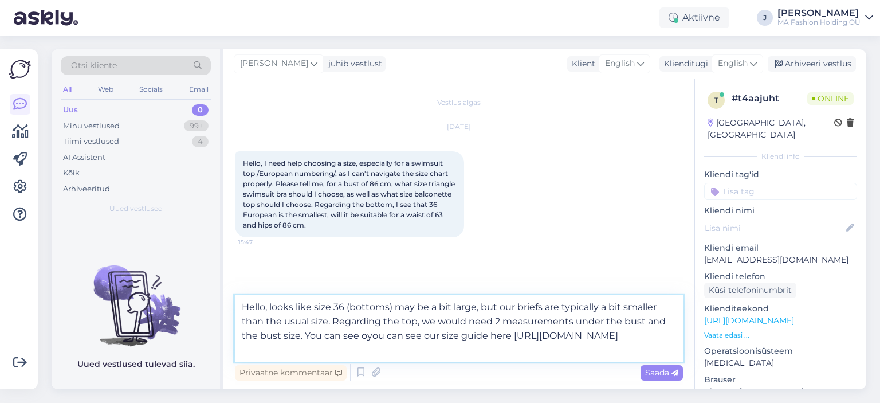
drag, startPoint x: 381, startPoint y: 336, endPoint x: 341, endPoint y: 336, distance: 40.1
click at [341, 336] on textarea "Hello, looks like size 36 (bottoms) may be a bit large, but our briefs are typi…" at bounding box center [459, 328] width 448 height 66
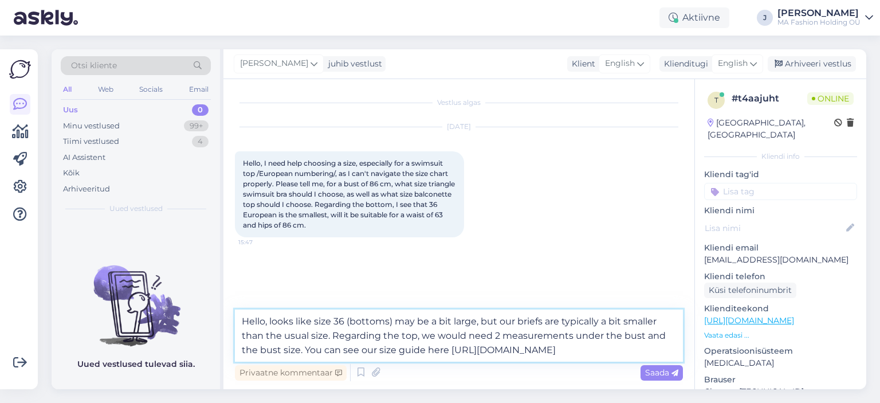
click at [417, 349] on textarea "Hello, looks like size 36 (bottoms) may be a bit large, but our briefs are typi…" at bounding box center [459, 335] width 448 height 52
click at [444, 350] on textarea "Hello, looks like size 36 (bottoms) may be a bit large, but our briefs are typi…" at bounding box center [459, 335] width 448 height 52
click at [298, 345] on textarea "Hello, looks like size 36 (bottoms) may be a bit large, but our briefs are typi…" at bounding box center [459, 335] width 448 height 52
click at [286, 353] on textarea "Hello, looks like size 36 (bottoms) may be a bit large, but our briefs are typi…" at bounding box center [459, 335] width 448 height 52
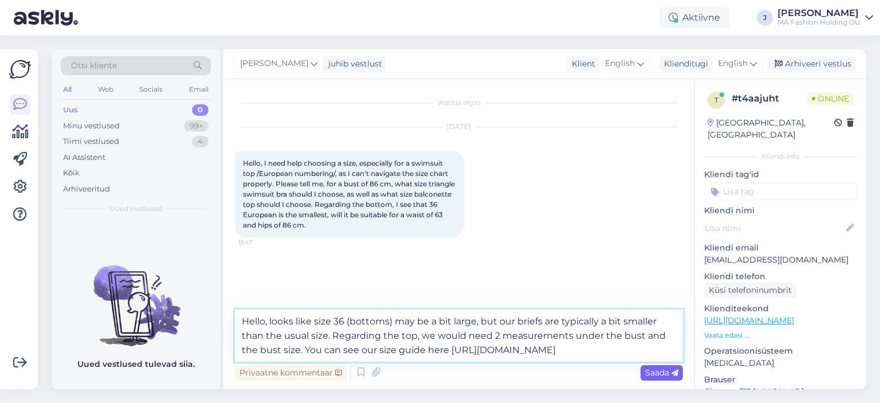
type textarea "Hello, looks like size 36 (bottoms) may be a bit large, but our briefs are typi…"
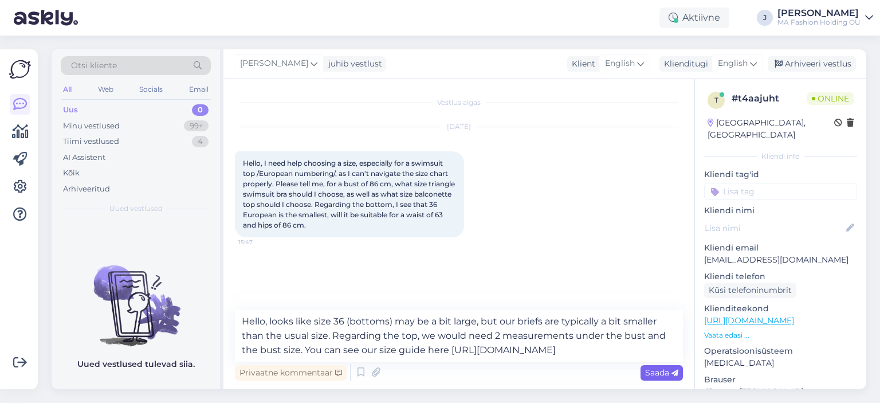
click at [668, 376] on span "Saada" at bounding box center [661, 372] width 33 height 10
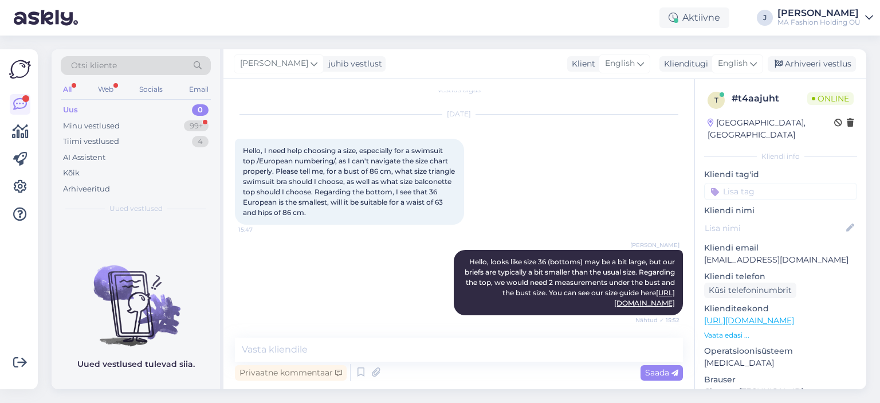
scroll to position [62, 0]
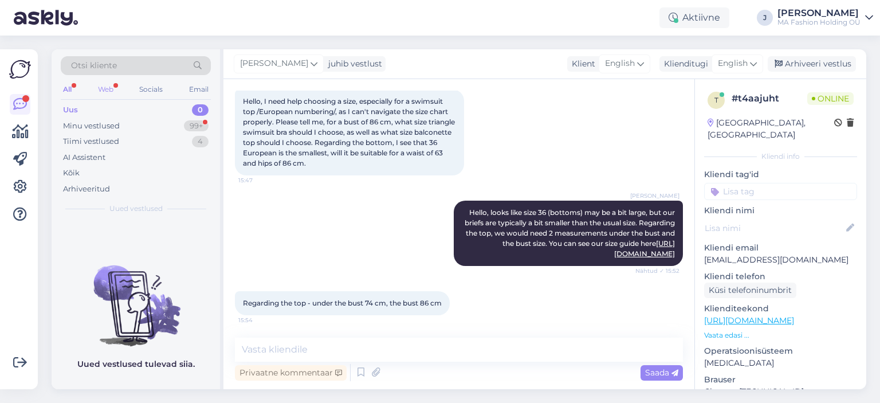
click at [109, 89] on div "Web" at bounding box center [106, 89] width 20 height 15
click at [156, 125] on div "Minu vestlused 99+" at bounding box center [136, 126] width 150 height 16
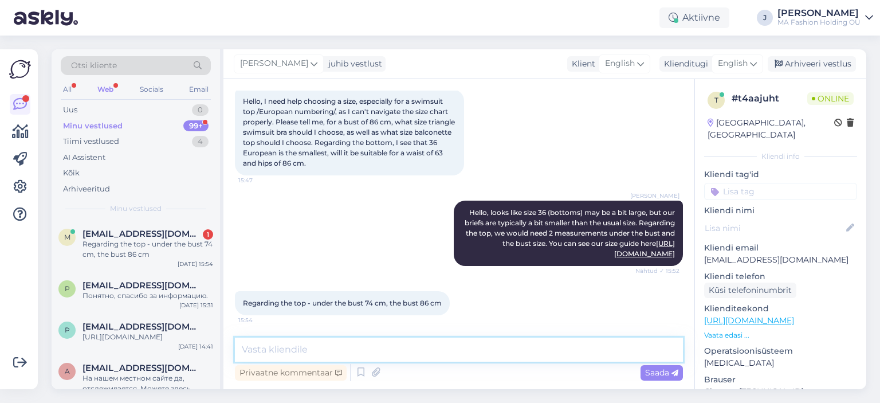
click at [357, 345] on textarea at bounding box center [459, 349] width 448 height 24
drag, startPoint x: 365, startPoint y: 341, endPoint x: 230, endPoint y: 341, distance: 134.6
click at [230, 341] on div "Vestlus algas [DATE] Hello, I need help choosing a size, especially for a swims…" at bounding box center [458, 234] width 471 height 310
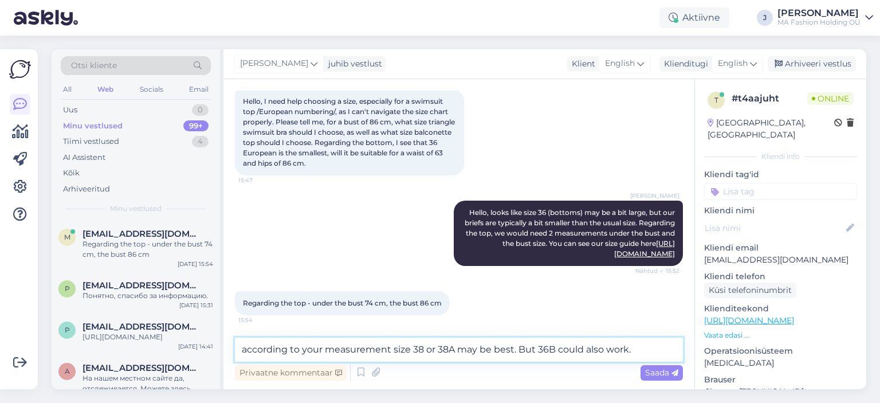
type textarea "according to your measurement size 38 or 38A may be best. But 36B could also wo…"
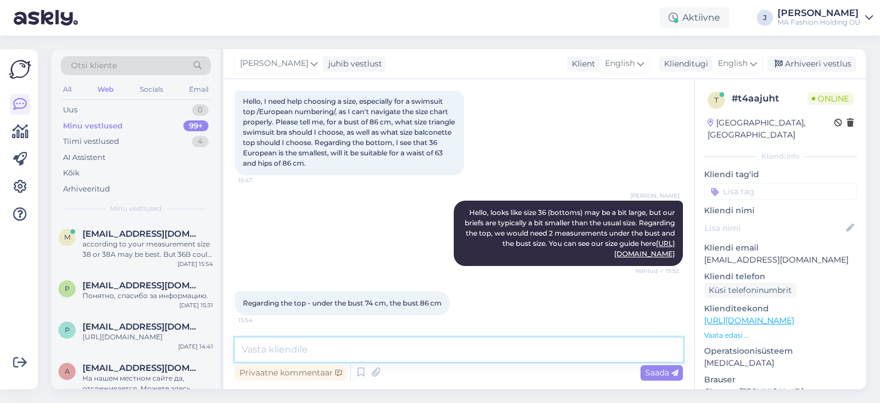
scroll to position [121, 0]
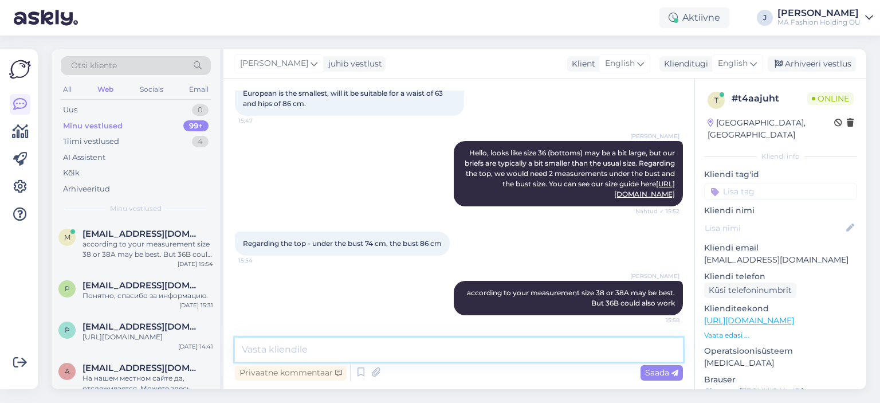
click at [506, 350] on textarea at bounding box center [459, 349] width 448 height 24
click at [742, 330] on p "Vaata edasi ..." at bounding box center [780, 335] width 153 height 10
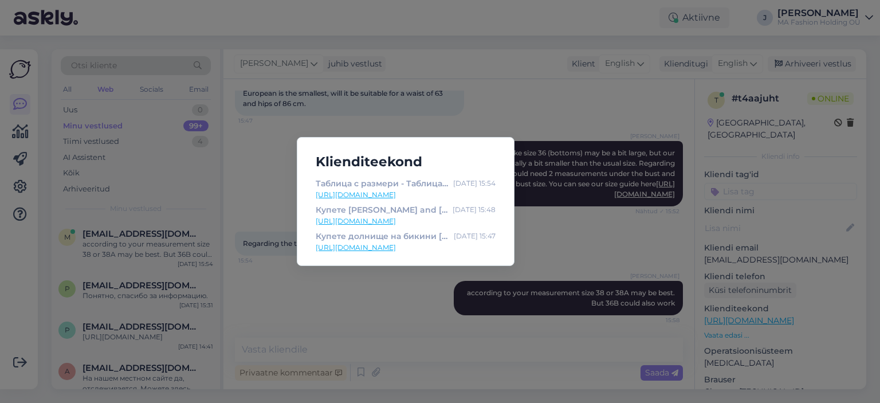
click at [386, 246] on link "[URL][DOMAIN_NAME]" at bounding box center [406, 247] width 180 height 10
click at [511, 333] on div "Klienditeekond Таблица с размери - Таблица с размери в онлайн магазина на [PERS…" at bounding box center [440, 201] width 880 height 403
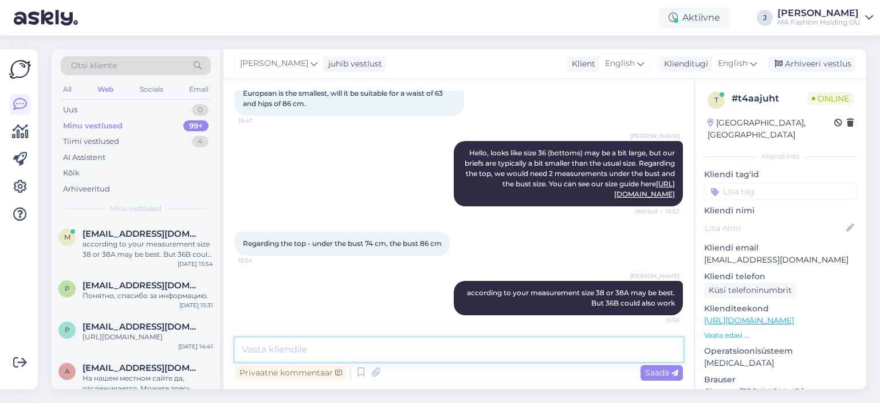
click at [411, 343] on textarea at bounding box center [459, 349] width 448 height 24
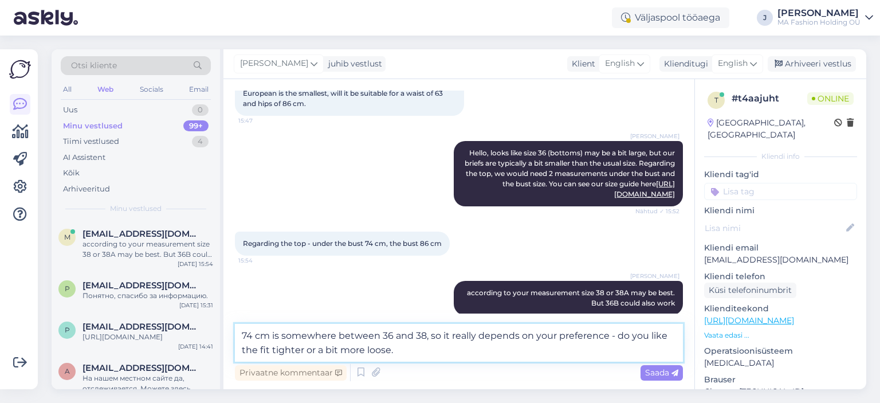
type textarea "74 cm is somewhere between 36 and 38, so it really depends on your preference -…"
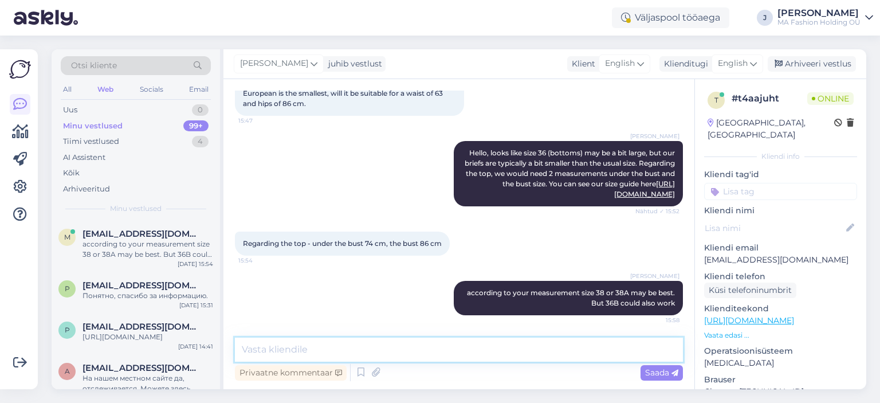
scroll to position [191, 0]
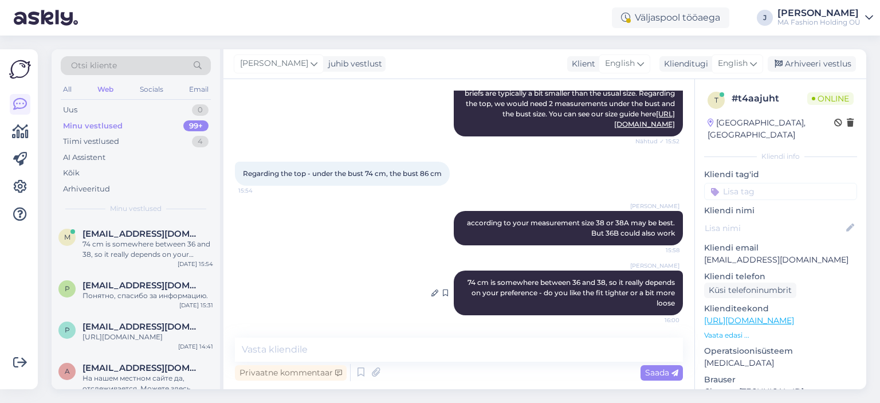
click at [602, 309] on div "[PERSON_NAME] 74 cm is somewhere between 36 and 38, so it really depends on you…" at bounding box center [568, 292] width 229 height 45
click at [584, 288] on span "74 cm is somewhere between 36 and 38, so it really depends on your preference -…" at bounding box center [571, 292] width 209 height 29
click at [584, 286] on div "[PERSON_NAME] 74 cm is somewhere between 36 and 38, so it really depends on you…" at bounding box center [568, 292] width 229 height 45
click at [582, 285] on div "[PERSON_NAME] 74 cm is somewhere between 36 and 38, so it really depends on you…" at bounding box center [568, 292] width 229 height 45
click at [582, 285] on span "74 cm is somewhere between 36 and 38, so it really depends on your preference -…" at bounding box center [571, 292] width 209 height 29
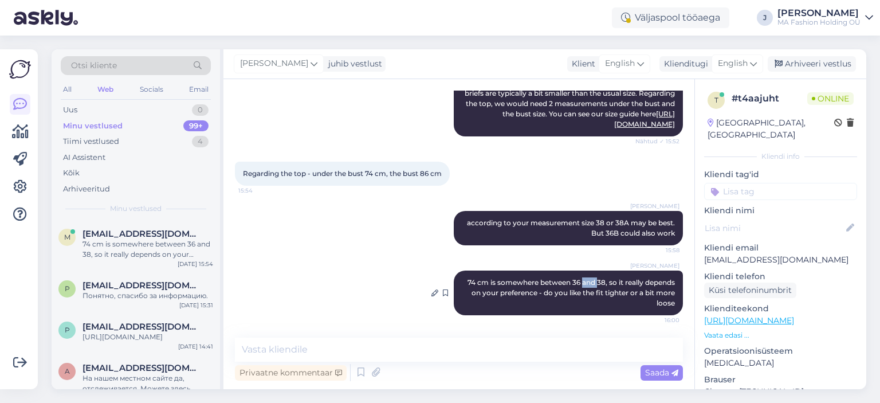
click at [582, 285] on span "74 cm is somewhere between 36 and 38, so it really depends on your preference -…" at bounding box center [571, 292] width 209 height 29
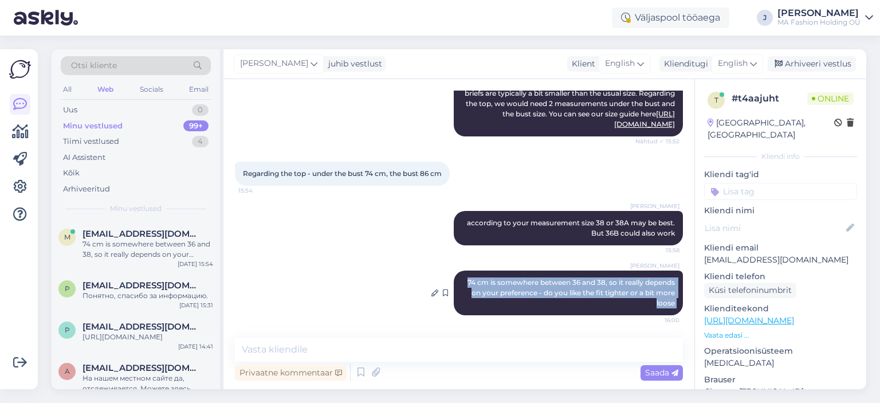
click at [582, 285] on span "74 cm is somewhere between 36 and 38, so it really depends on your preference -…" at bounding box center [571, 292] width 209 height 29
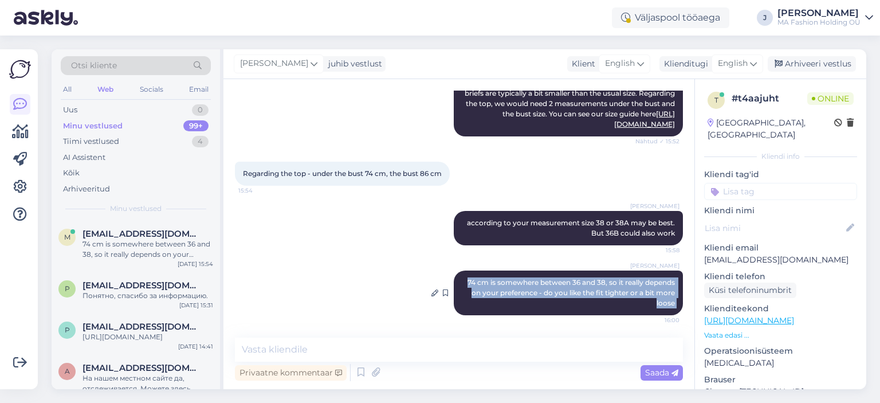
click at [588, 290] on span "74 cm is somewhere between 36 and 38, so it really depends on your preference -…" at bounding box center [571, 292] width 209 height 29
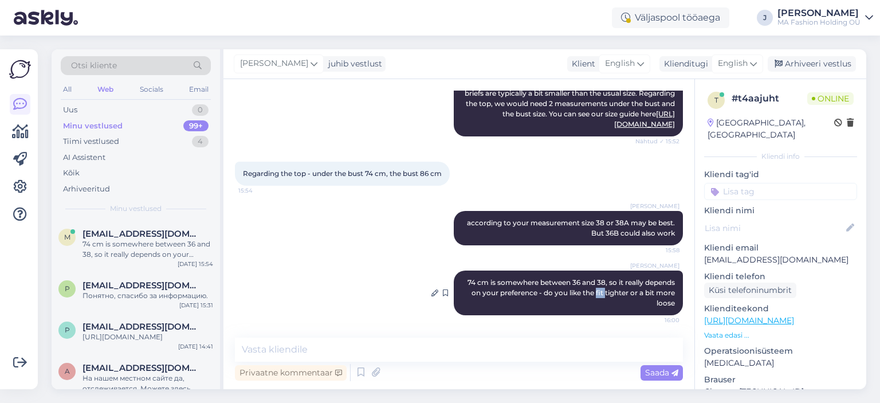
click at [588, 290] on span "74 cm is somewhere between 36 and 38, so it really depends on your preference -…" at bounding box center [571, 292] width 209 height 29
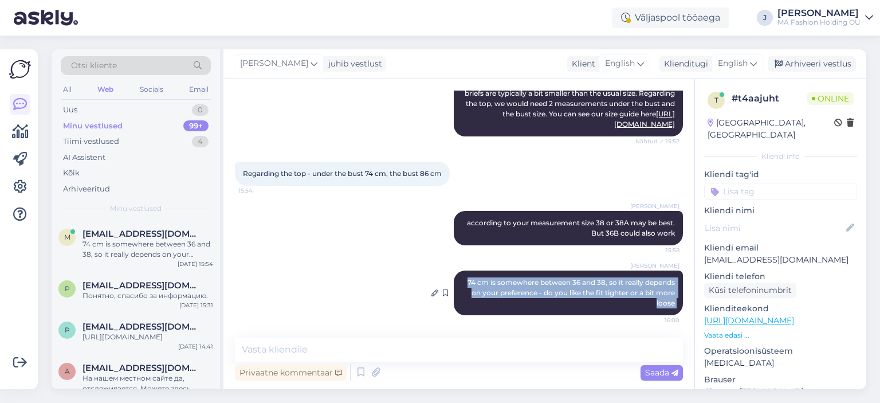
click at [588, 290] on span "74 cm is somewhere between 36 and 38, so it really depends on your preference -…" at bounding box center [571, 292] width 209 height 29
click at [589, 278] on span "74 cm is somewhere between 36 and 38, so it really depends on your preference -…" at bounding box center [571, 292] width 209 height 29
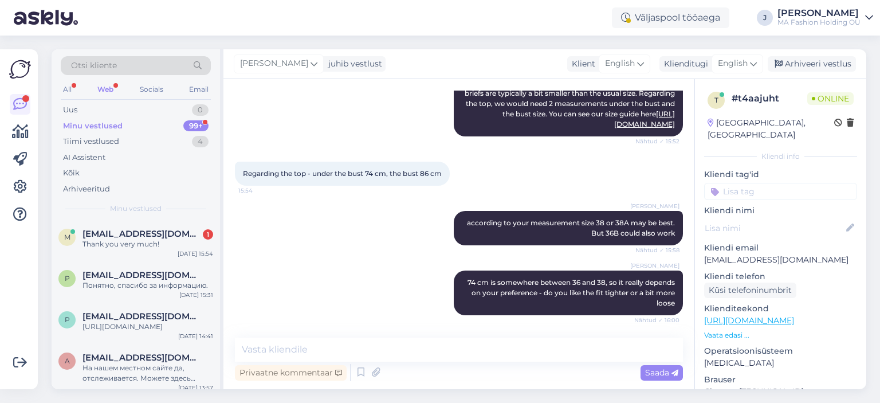
scroll to position [241, 0]
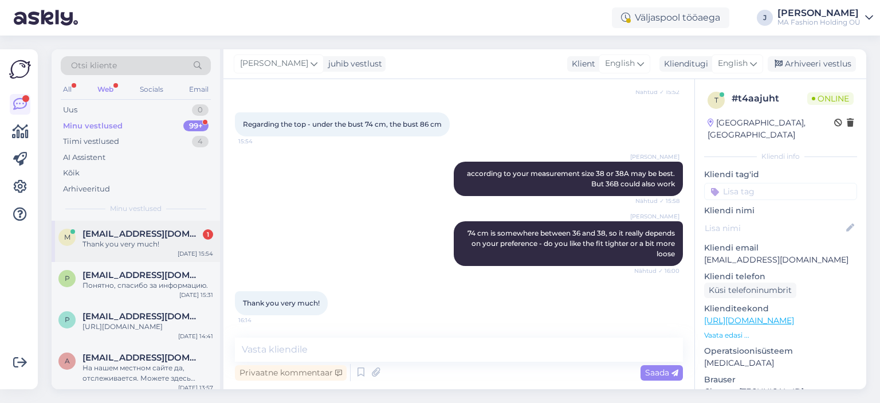
click at [149, 242] on div "Thank you very much!" at bounding box center [147, 244] width 131 height 10
click at [147, 259] on div "m [EMAIL_ADDRESS][DOMAIN_NAME] Thank you very much! [DATE] 15:54" at bounding box center [136, 240] width 168 height 41
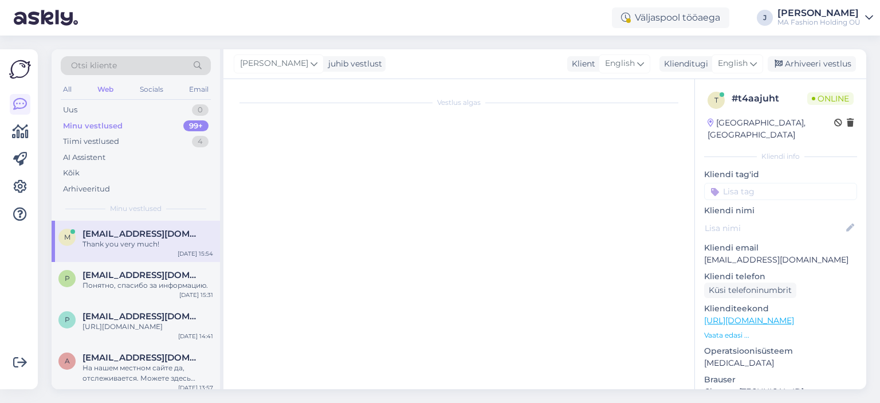
scroll to position [0, 0]
